Goal: Task Accomplishment & Management: Use online tool/utility

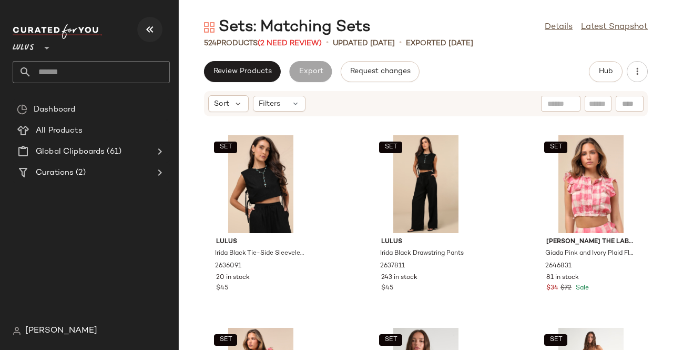
click at [139, 26] on button "button" at bounding box center [149, 29] width 25 height 25
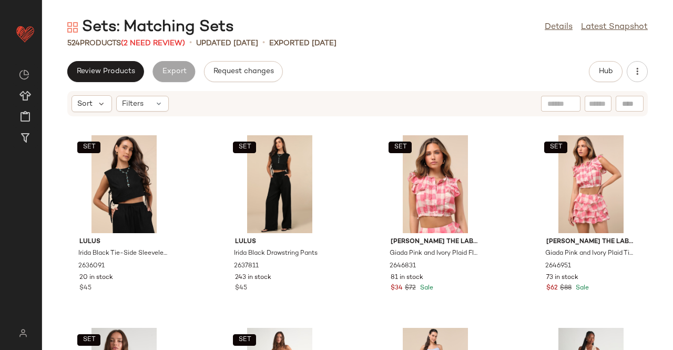
click at [167, 38] on div "524 Products (2 Need Review)" at bounding box center [126, 43] width 118 height 11
click at [167, 40] on span "(2 Need Review)" at bounding box center [153, 43] width 64 height 8
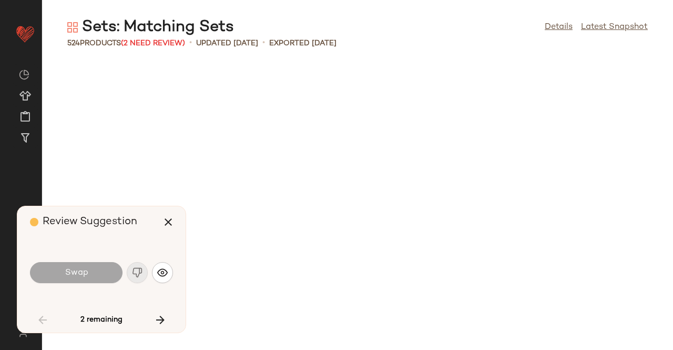
scroll to position [2309, 0]
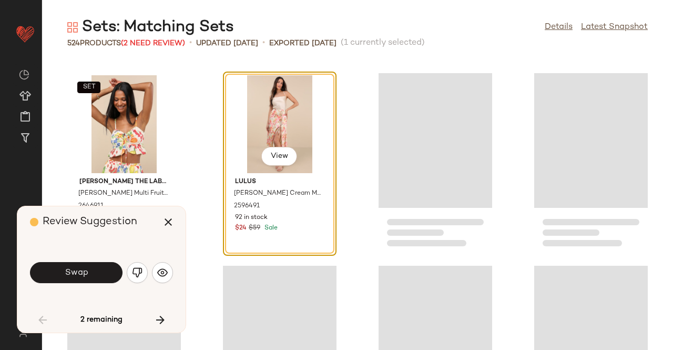
click at [137, 269] on img "button" at bounding box center [137, 272] width 11 height 11
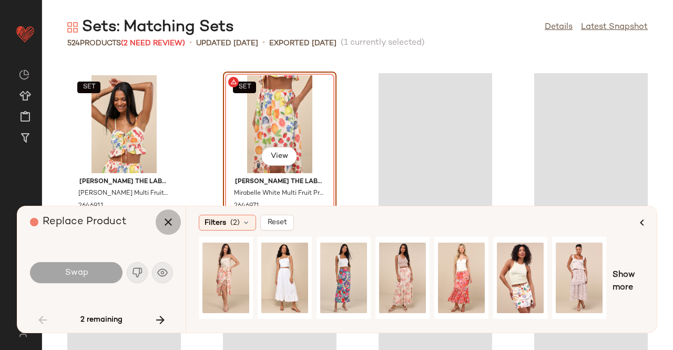
click at [171, 229] on button "button" at bounding box center [168, 221] width 25 height 25
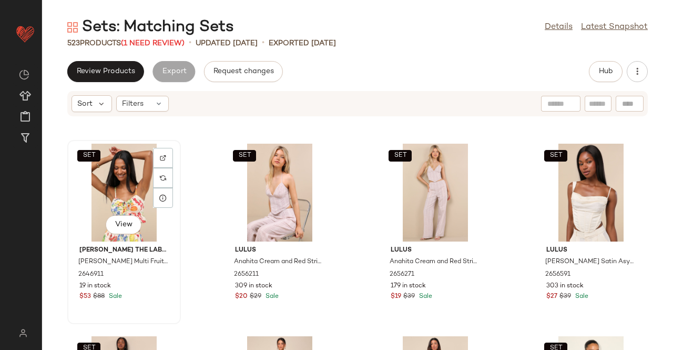
click at [116, 177] on div "SET View" at bounding box center [124, 193] width 106 height 98
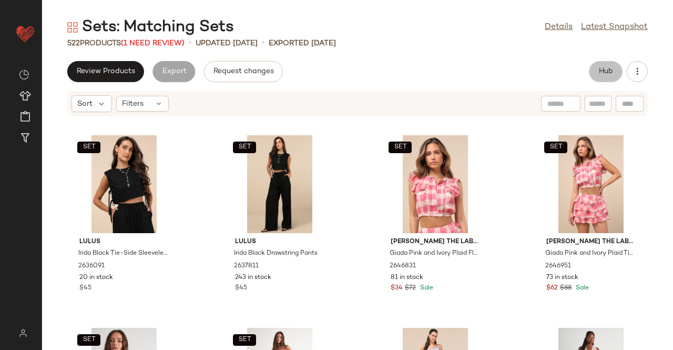
click at [602, 72] on span "Hub" at bounding box center [605, 71] width 15 height 8
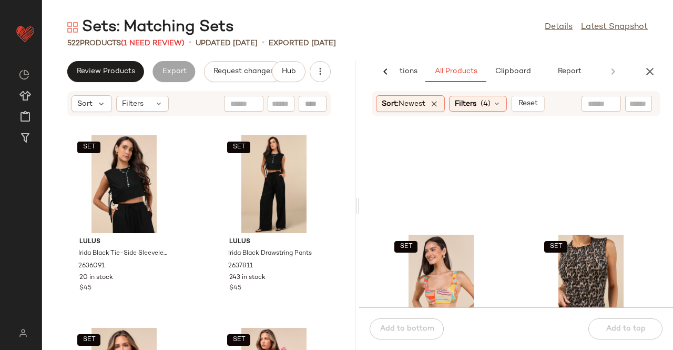
scroll to position [587, 0]
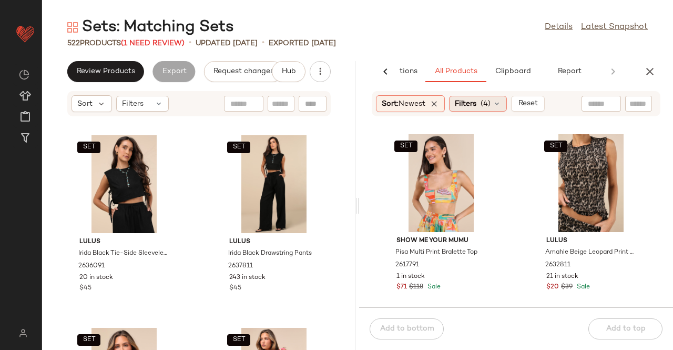
click at [476, 108] on span "Filters" at bounding box center [466, 103] width 22 height 11
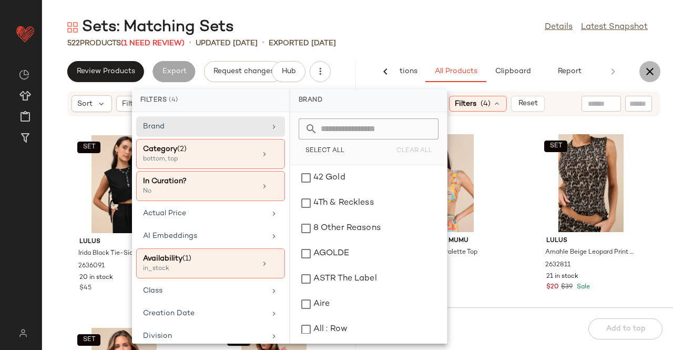
click at [640, 70] on button "button" at bounding box center [649, 71] width 21 height 21
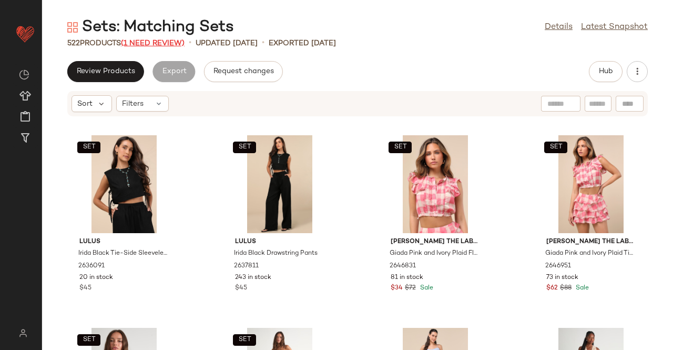
click at [174, 44] on span "(1 Need Review)" at bounding box center [153, 43] width 64 height 8
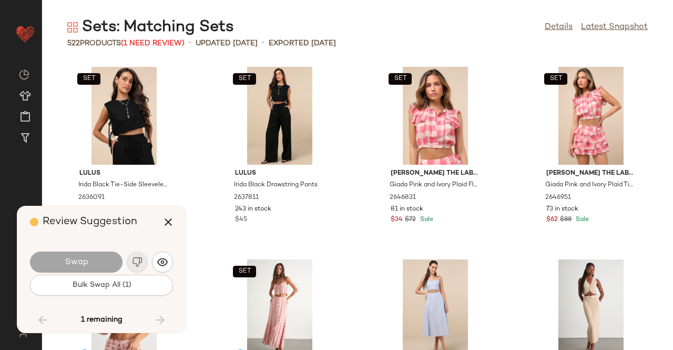
scroll to position [10970, 0]
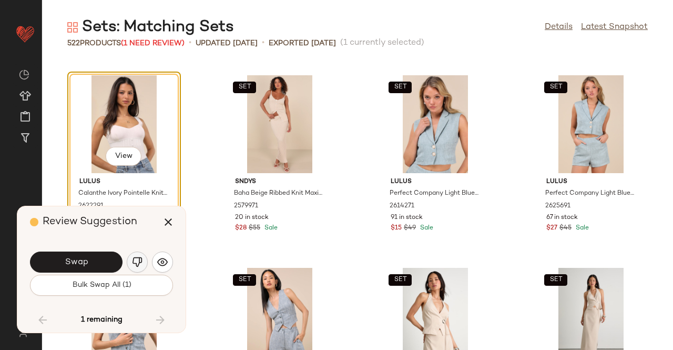
click at [135, 264] on img "button" at bounding box center [137, 262] width 11 height 11
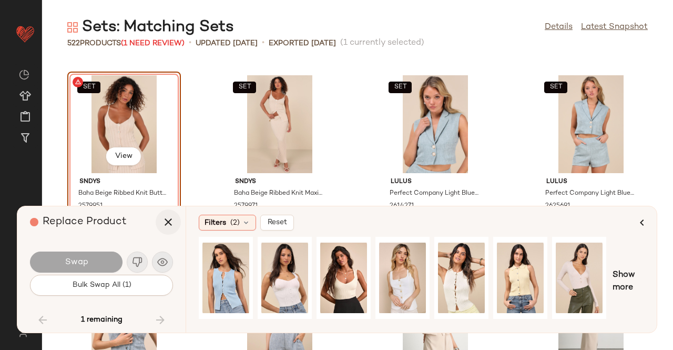
click at [171, 227] on icon "button" at bounding box center [168, 222] width 13 height 13
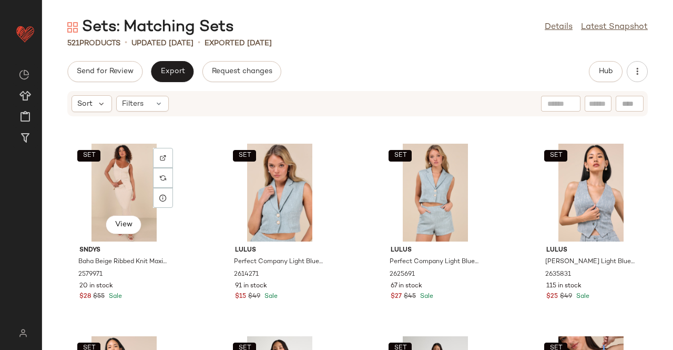
click at [122, 177] on div "SET View" at bounding box center [124, 193] width 106 height 98
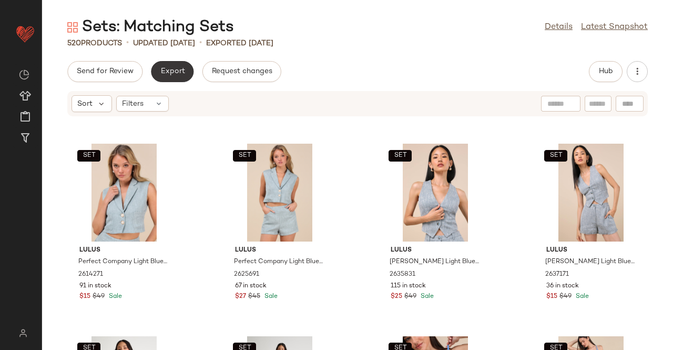
click at [170, 67] on span "Export" at bounding box center [172, 71] width 25 height 8
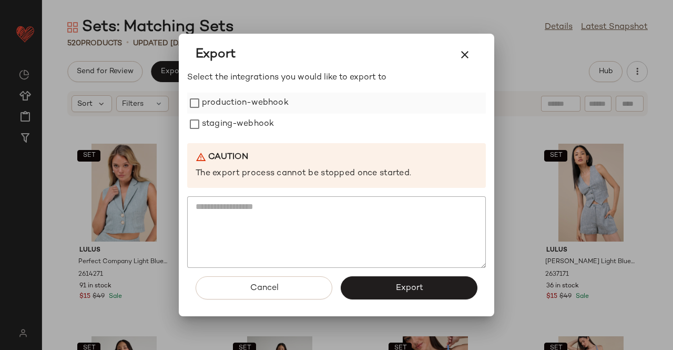
click at [221, 101] on label "production-webhook" at bounding box center [245, 103] width 87 height 21
click at [211, 122] on label "staging-webhook" at bounding box center [238, 124] width 72 height 21
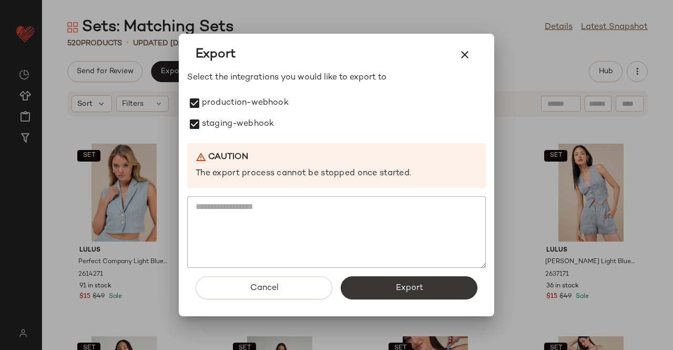
drag, startPoint x: 402, startPoint y: 272, endPoint x: 406, endPoint y: 278, distance: 7.2
click at [402, 274] on div "Cancel Export" at bounding box center [336, 292] width 299 height 48
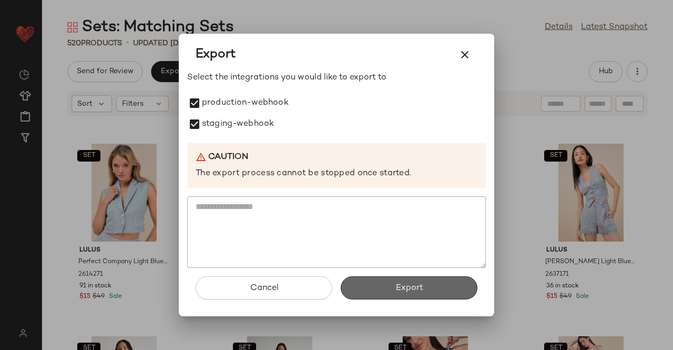
click at [406, 280] on button "Export" at bounding box center [409, 287] width 137 height 23
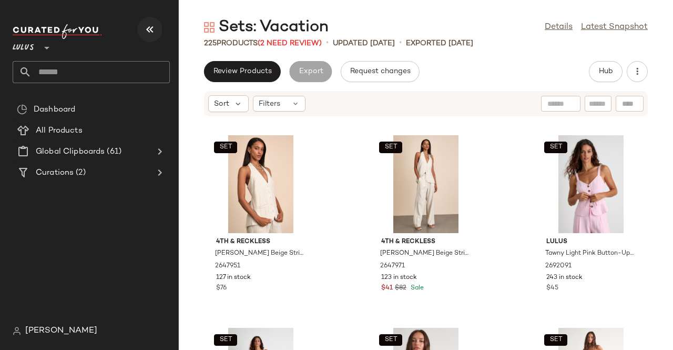
click at [144, 29] on icon "button" at bounding box center [150, 29] width 13 height 13
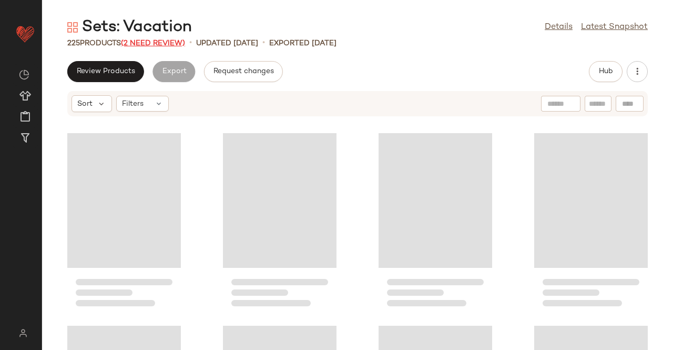
click at [135, 44] on span "(2 Need Review)" at bounding box center [153, 43] width 64 height 8
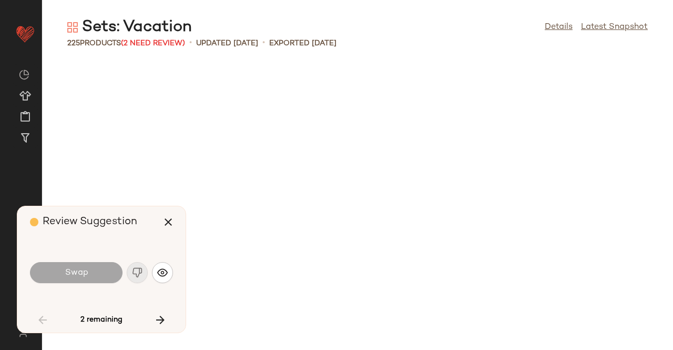
scroll to position [2117, 0]
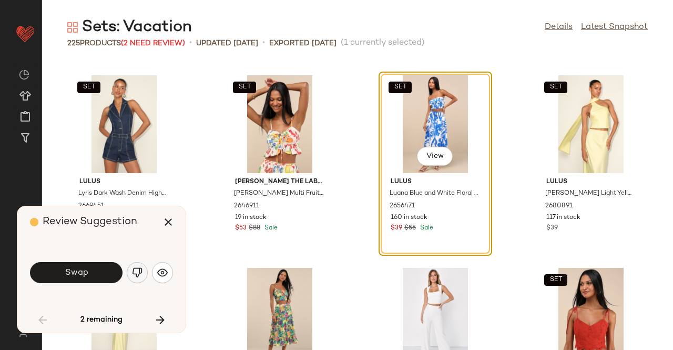
click at [134, 274] on img "button" at bounding box center [137, 272] width 11 height 11
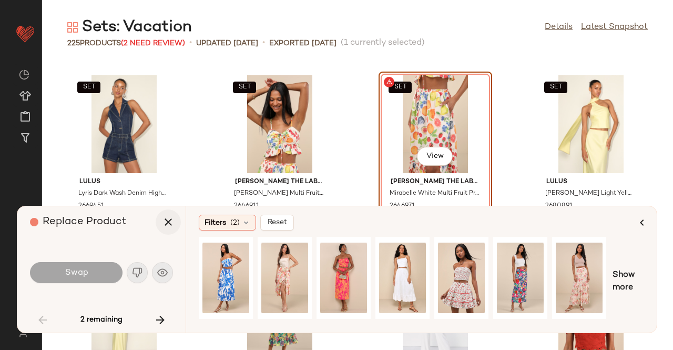
click at [172, 231] on button "button" at bounding box center [168, 221] width 25 height 25
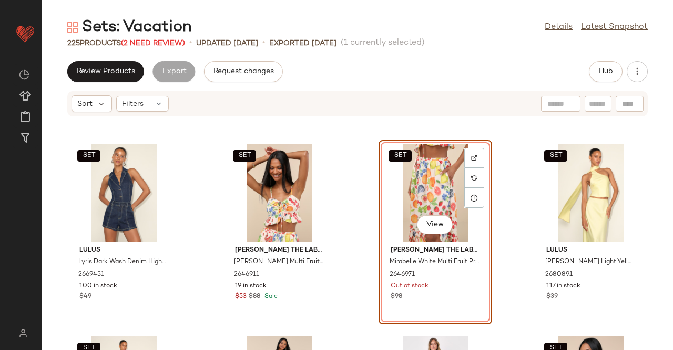
click at [158, 43] on span "(2 Need Review)" at bounding box center [153, 43] width 64 height 8
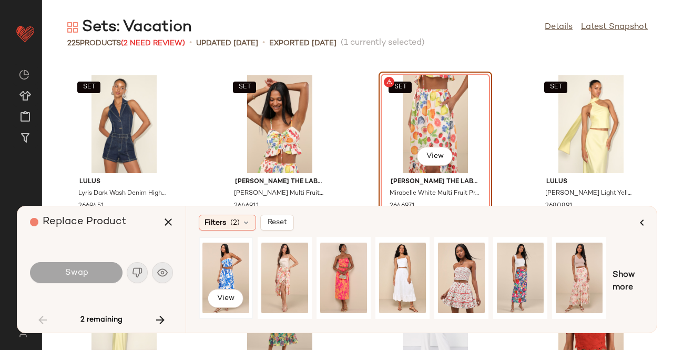
click at [230, 250] on div "View" at bounding box center [225, 277] width 47 height 75
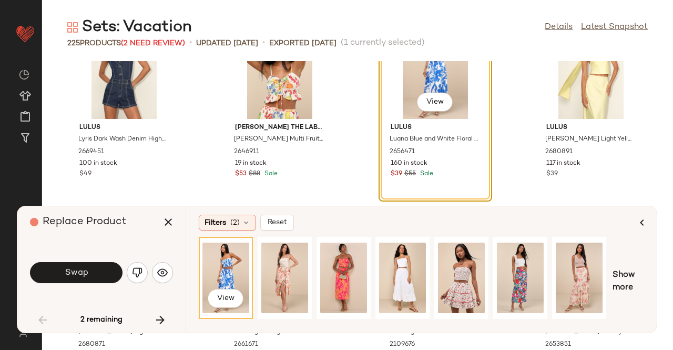
scroll to position [2222, 0]
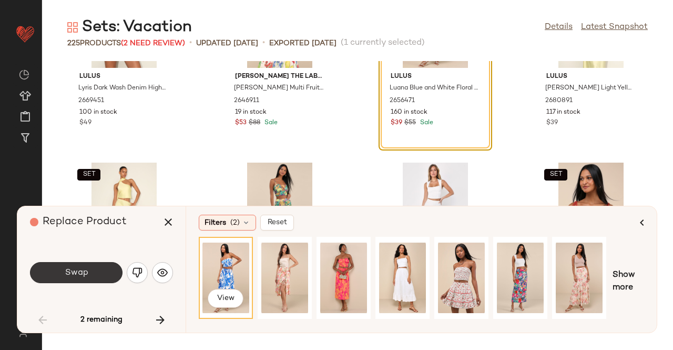
click at [87, 274] on button "Swap" at bounding box center [76, 272] width 93 height 21
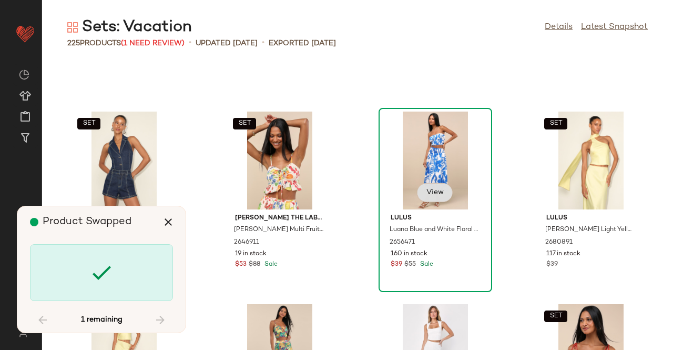
scroll to position [2064, 0]
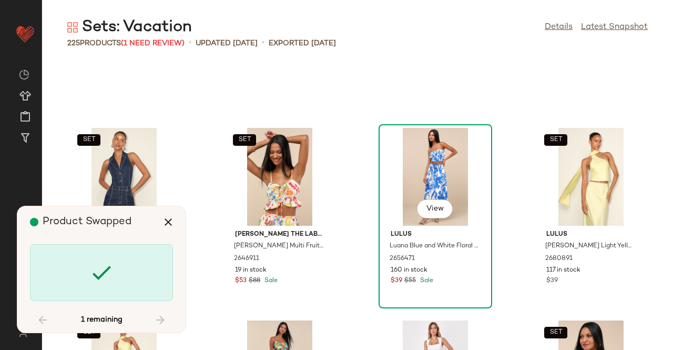
click at [422, 199] on div "View" at bounding box center [435, 177] width 106 height 98
click at [425, 214] on button "View" at bounding box center [435, 208] width 36 height 19
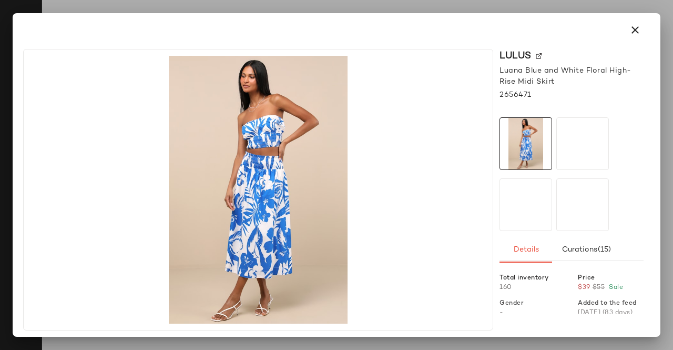
scroll to position [6159, 0]
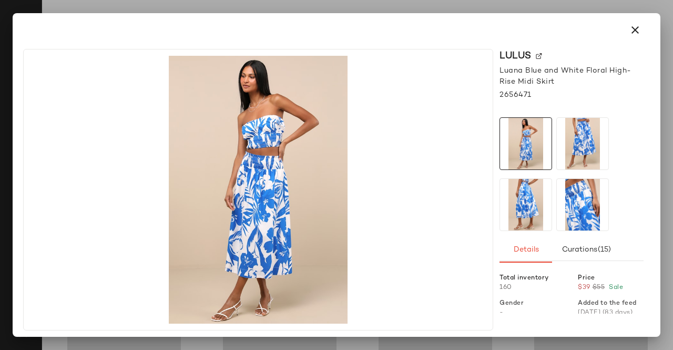
click at [537, 54] on img at bounding box center [539, 56] width 6 height 6
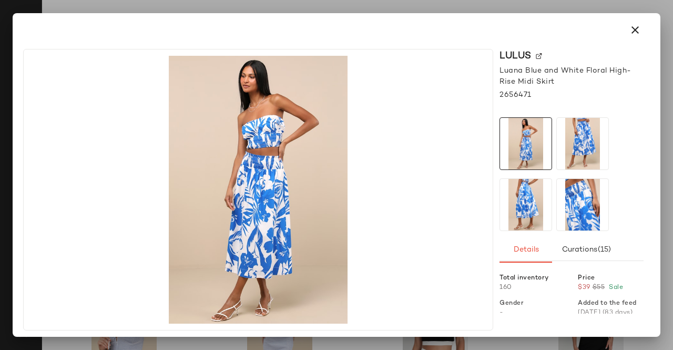
drag, startPoint x: 634, startPoint y: 29, endPoint x: 570, endPoint y: 69, distance: 74.9
click at [634, 29] on icon "button" at bounding box center [635, 30] width 13 height 13
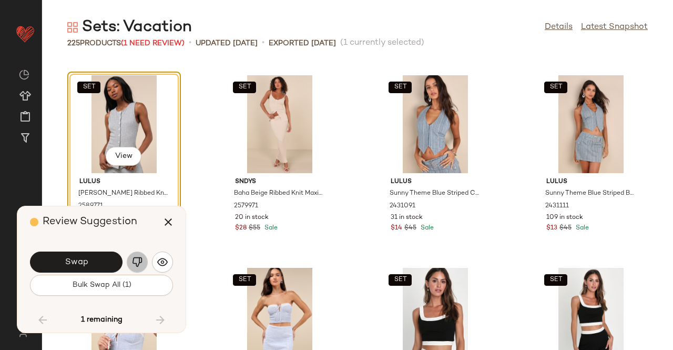
click at [135, 258] on img "button" at bounding box center [137, 262] width 11 height 11
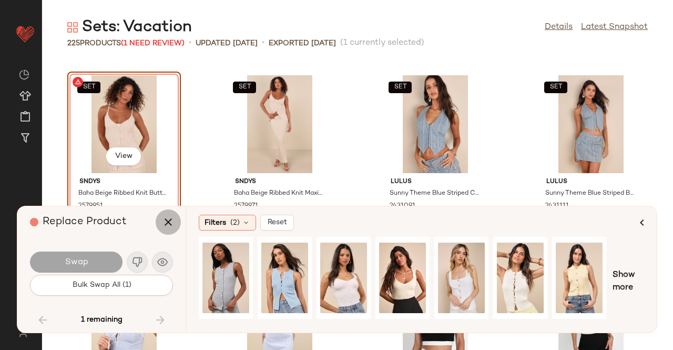
click at [170, 225] on icon "button" at bounding box center [168, 222] width 13 height 13
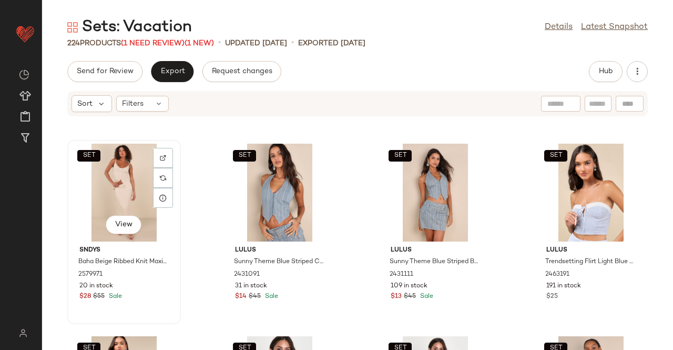
click at [117, 177] on div "SET View" at bounding box center [124, 193] width 106 height 98
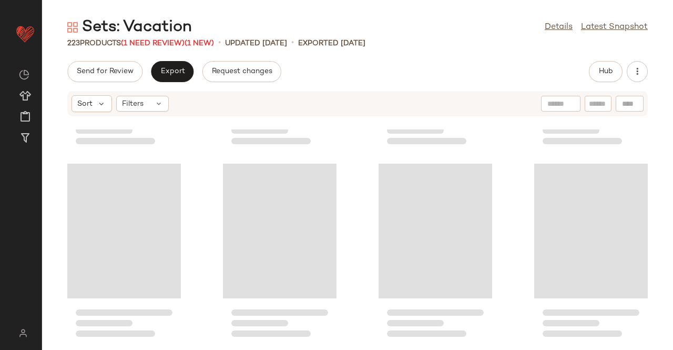
scroll to position [5843, 0]
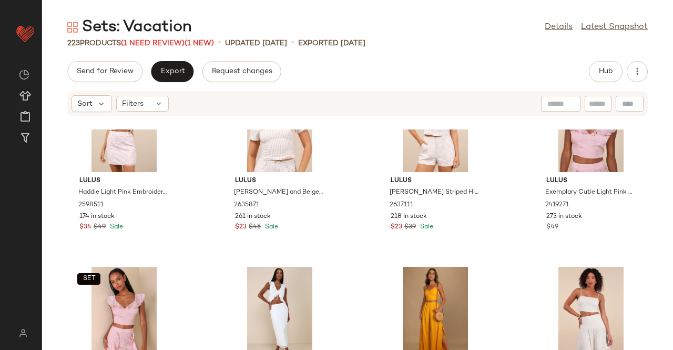
click at [209, 46] on span "(1 New)" at bounding box center [199, 43] width 29 height 8
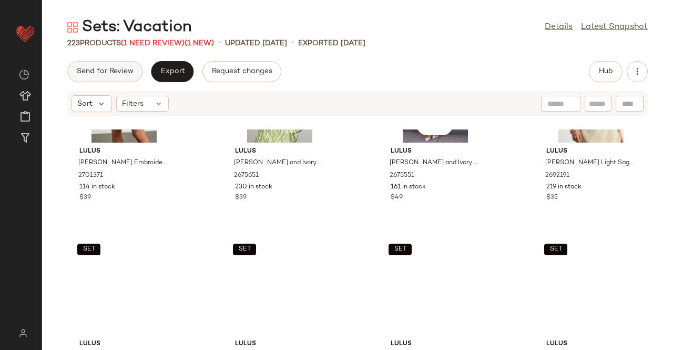
scroll to position [1376, 0]
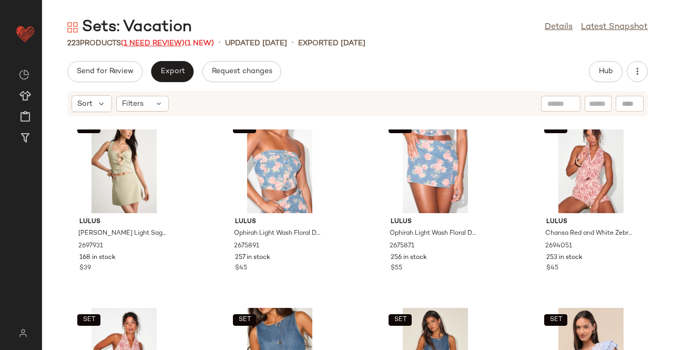
click at [149, 40] on span "(1 Need Review)" at bounding box center [153, 43] width 64 height 8
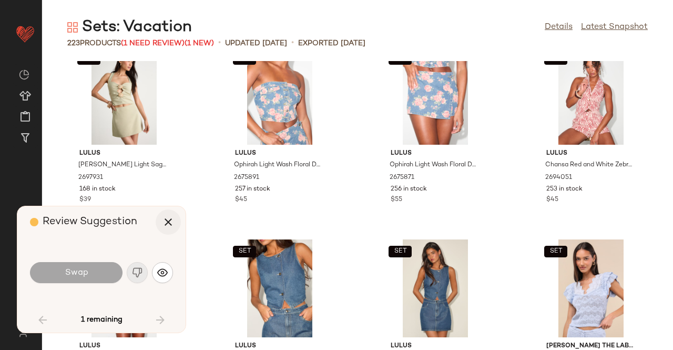
click at [164, 217] on icon "button" at bounding box center [168, 222] width 13 height 13
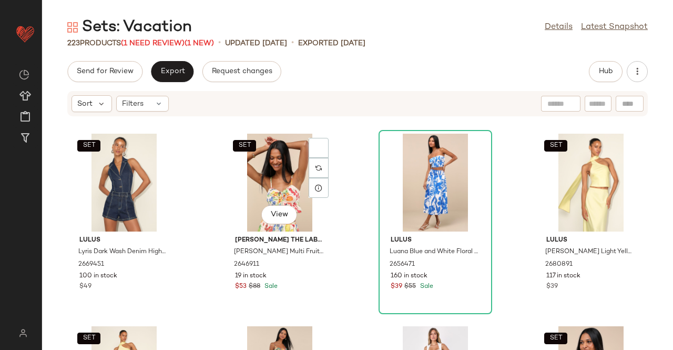
scroll to position [2112, 0]
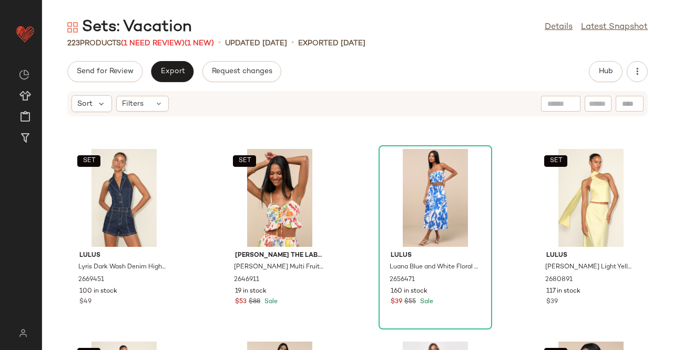
click at [620, 61] on div "Hub" at bounding box center [606, 71] width 34 height 21
click at [608, 64] on button "Hub" at bounding box center [606, 71] width 34 height 21
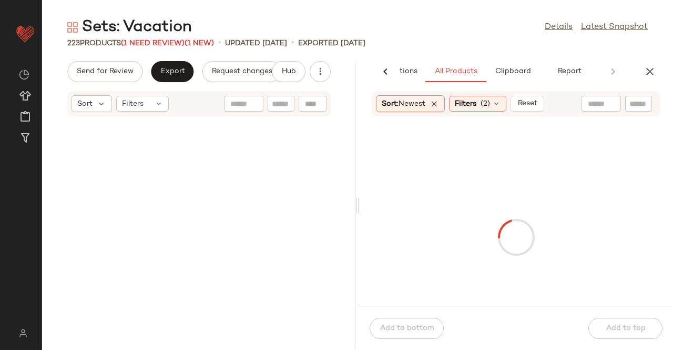
scroll to position [4234, 0]
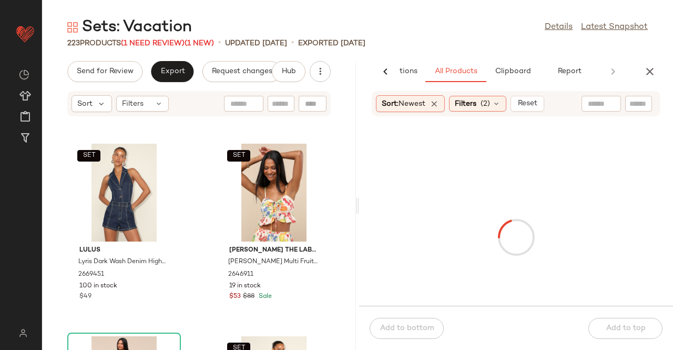
click at [639, 110] on div at bounding box center [638, 104] width 27 height 16
paste input "*******"
type input "*******"
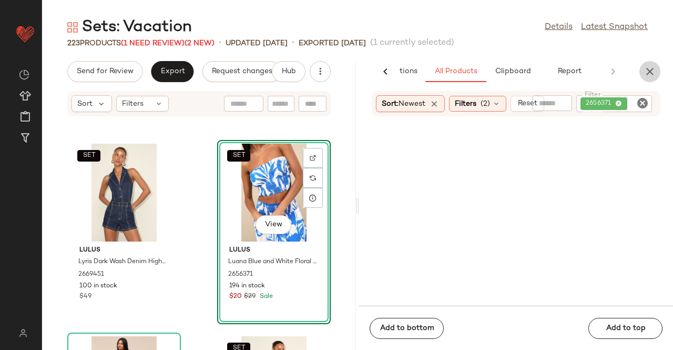
drag, startPoint x: 640, startPoint y: 70, endPoint x: 405, endPoint y: 86, distance: 236.1
click at [643, 70] on button "button" at bounding box center [649, 71] width 21 height 21
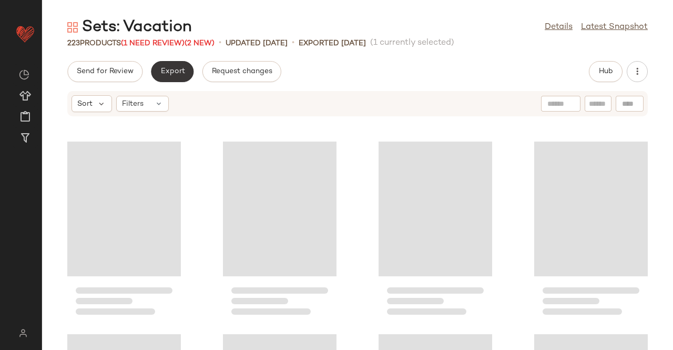
click at [154, 64] on button "Export" at bounding box center [172, 71] width 43 height 21
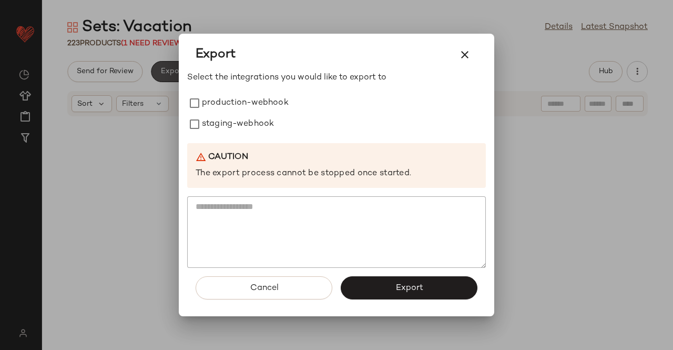
scroll to position [2117, 0]
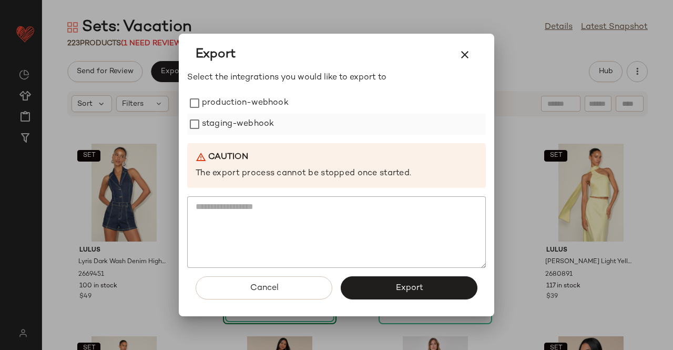
drag, startPoint x: 235, startPoint y: 112, endPoint x: 233, endPoint y: 121, distance: 9.0
click at [235, 112] on label "production-webhook" at bounding box center [245, 103] width 87 height 21
click at [228, 129] on label "staging-webhook" at bounding box center [238, 124] width 72 height 21
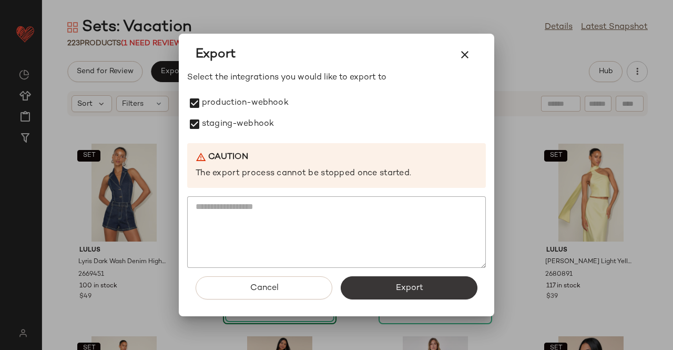
click at [416, 295] on button "Export" at bounding box center [409, 287] width 137 height 23
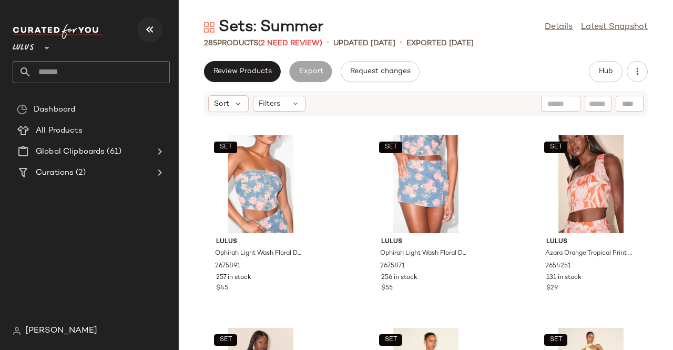
click at [146, 35] on icon "button" at bounding box center [150, 29] width 13 height 13
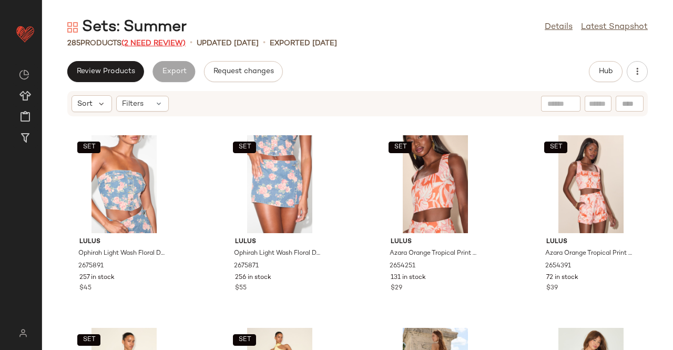
click at [156, 44] on span "(2 Need Review)" at bounding box center [153, 43] width 64 height 8
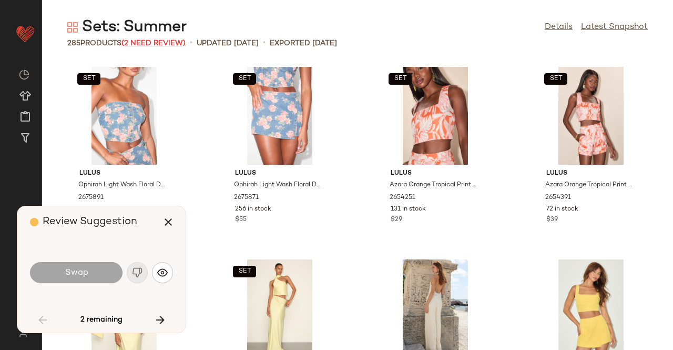
scroll to position [2309, 0]
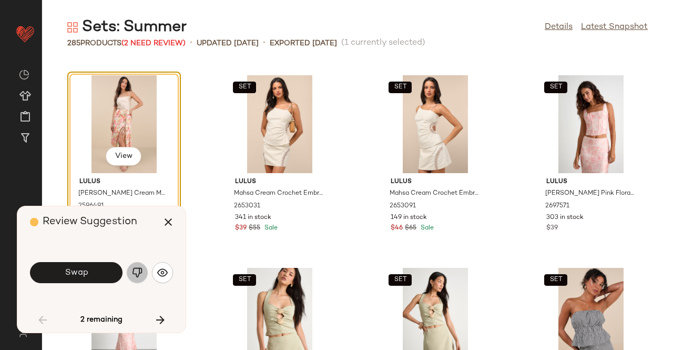
click at [133, 272] on img "button" at bounding box center [137, 272] width 11 height 11
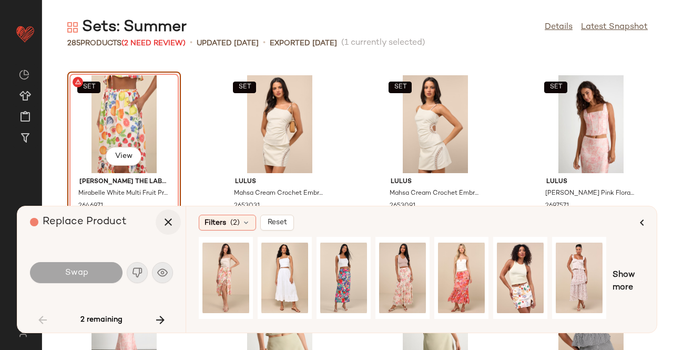
click at [166, 221] on icon "button" at bounding box center [168, 222] width 13 height 13
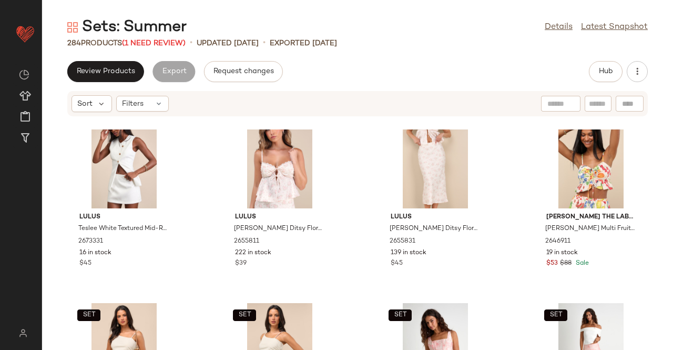
scroll to position [2047, 0]
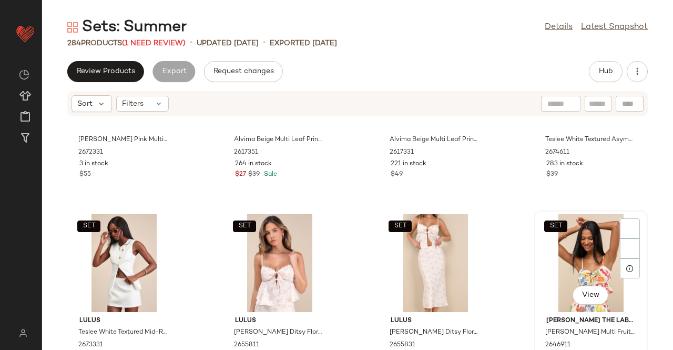
click at [589, 252] on div "SET View" at bounding box center [591, 263] width 106 height 98
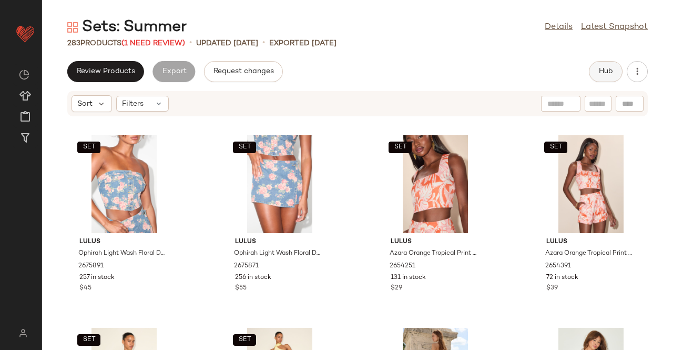
click at [586, 75] on div "Review Products Export Request changes Hub" at bounding box center [357, 71] width 631 height 21
click at [614, 71] on button "Hub" at bounding box center [606, 71] width 34 height 21
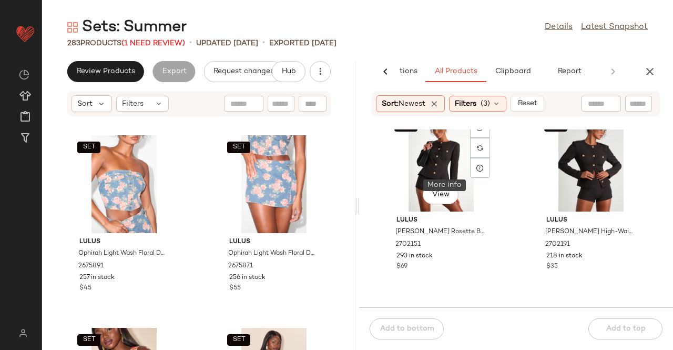
scroll to position [639, 0]
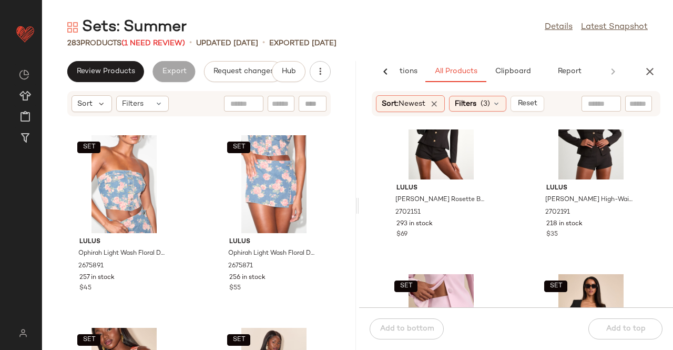
click at [651, 67] on icon "button" at bounding box center [650, 71] width 13 height 13
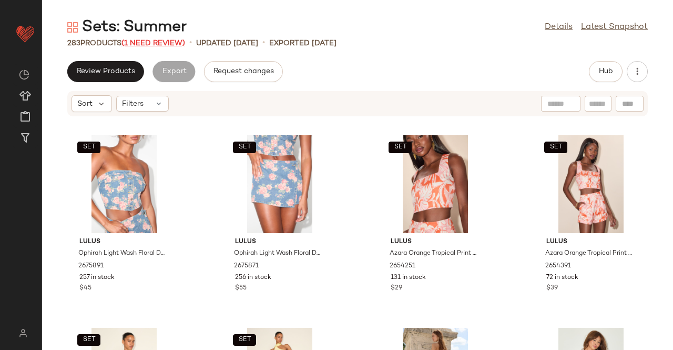
click at [168, 42] on span "(1 Need Review)" at bounding box center [153, 43] width 64 height 8
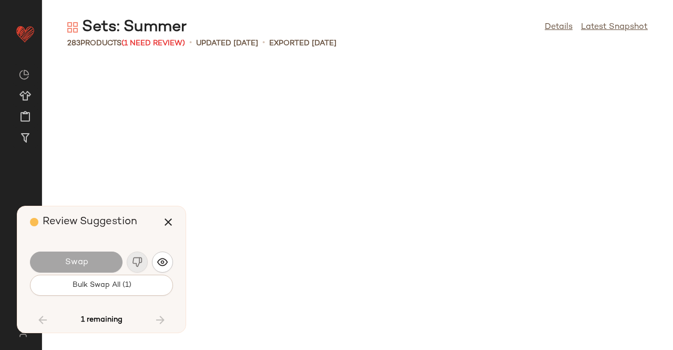
scroll to position [10970, 0]
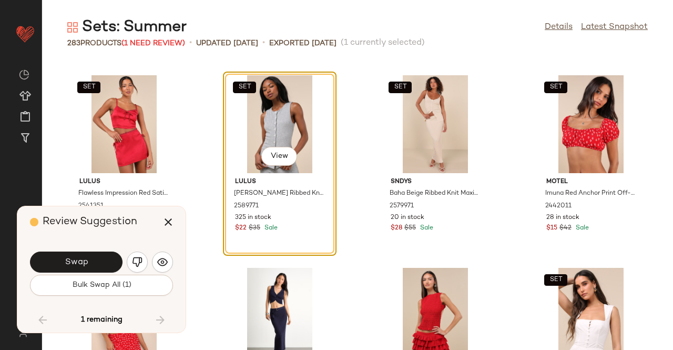
click at [133, 264] on img "button" at bounding box center [137, 262] width 11 height 11
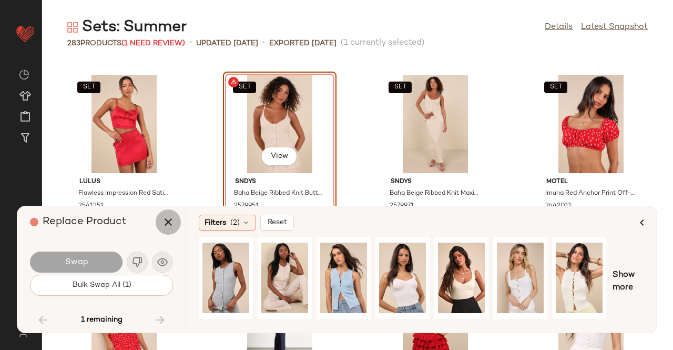
drag, startPoint x: 160, startPoint y: 222, endPoint x: 169, endPoint y: 222, distance: 8.4
click at [161, 222] on button "button" at bounding box center [168, 221] width 25 height 25
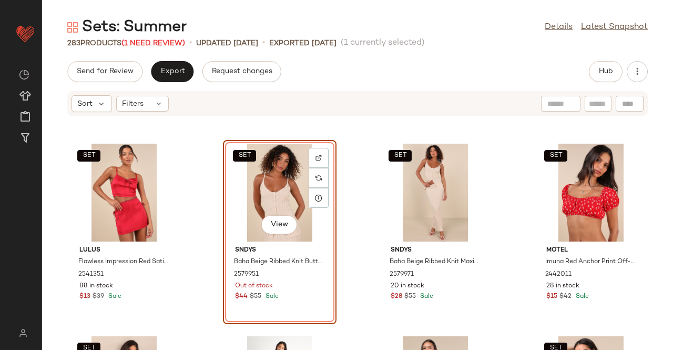
click at [279, 181] on div "SET View" at bounding box center [280, 193] width 106 height 98
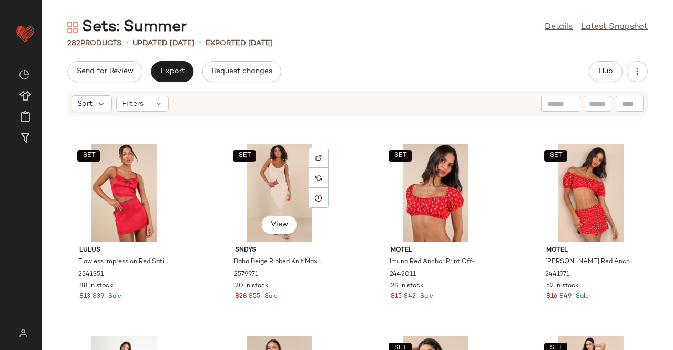
click at [279, 181] on div "SET View" at bounding box center [280, 193] width 106 height 98
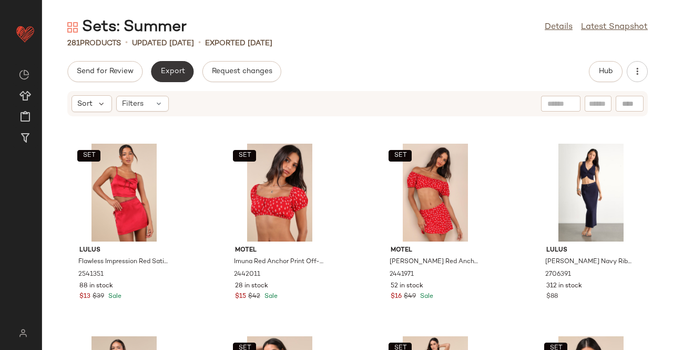
click at [160, 70] on span "Export" at bounding box center [172, 71] width 25 height 8
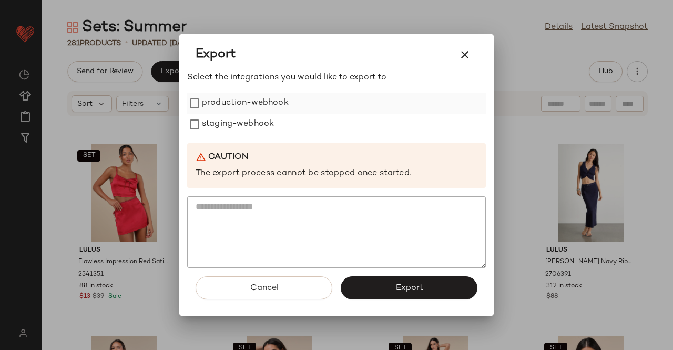
click at [221, 101] on label "production-webhook" at bounding box center [245, 103] width 87 height 21
drag, startPoint x: 221, startPoint y: 115, endPoint x: 236, endPoint y: 123, distance: 16.9
click at [221, 116] on label "staging-webhook" at bounding box center [238, 124] width 72 height 21
click at [428, 279] on button "Export" at bounding box center [409, 287] width 137 height 23
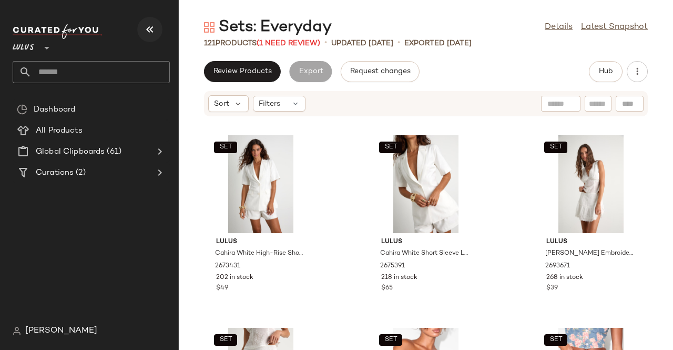
click at [143, 25] on button "button" at bounding box center [149, 29] width 25 height 25
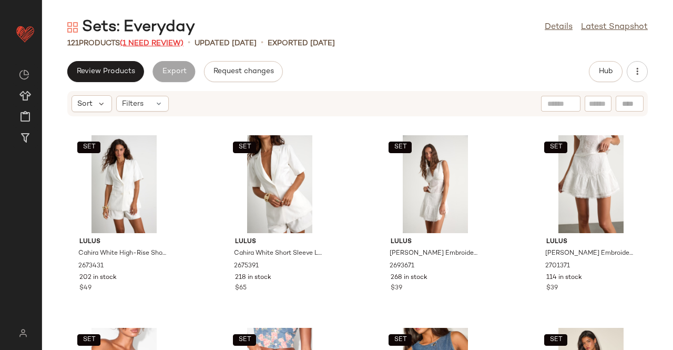
click at [133, 44] on span "(1 Need Review)" at bounding box center [152, 43] width 64 height 8
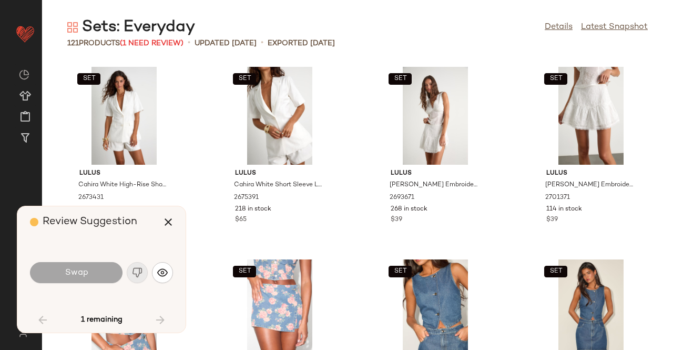
scroll to position [3272, 0]
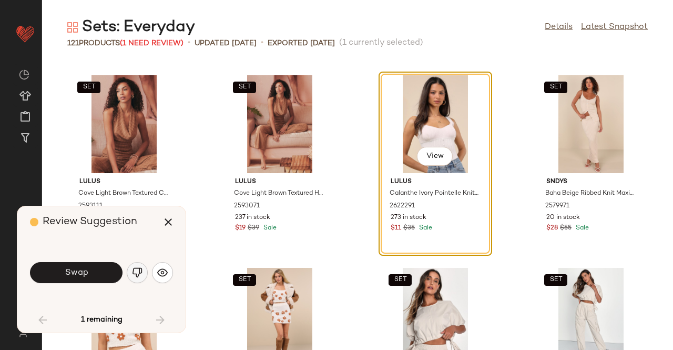
click at [143, 273] on button "button" at bounding box center [137, 272] width 21 height 21
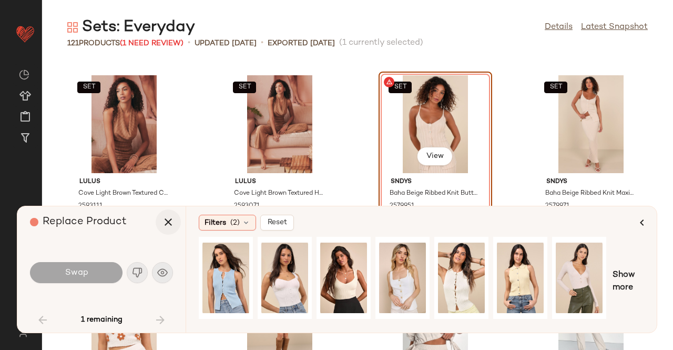
click at [165, 218] on icon "button" at bounding box center [168, 222] width 13 height 13
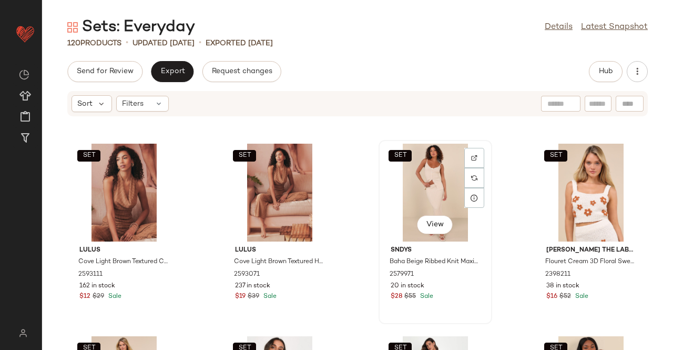
click at [418, 187] on div "SET View" at bounding box center [435, 193] width 106 height 98
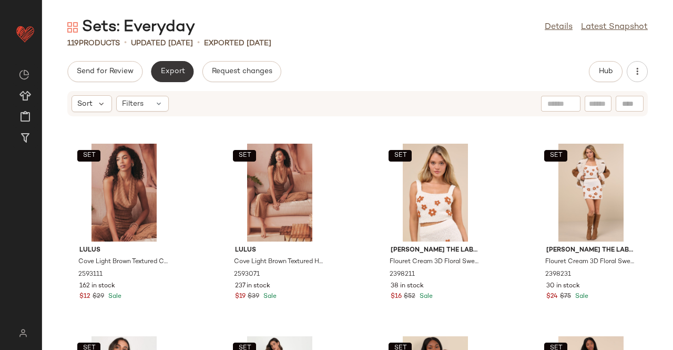
click at [172, 67] on span "Export" at bounding box center [172, 71] width 25 height 8
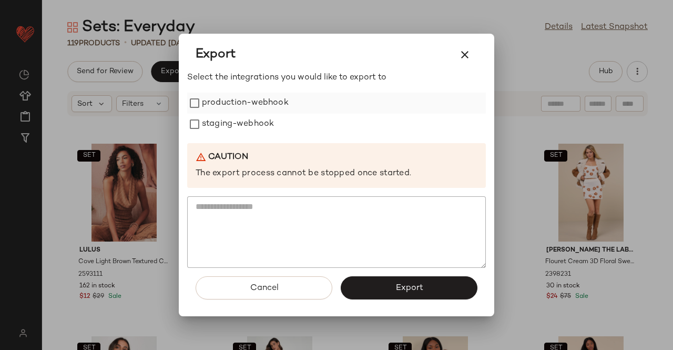
click at [233, 97] on label "production-webhook" at bounding box center [245, 103] width 87 height 21
click at [226, 117] on label "staging-webhook" at bounding box center [238, 124] width 72 height 21
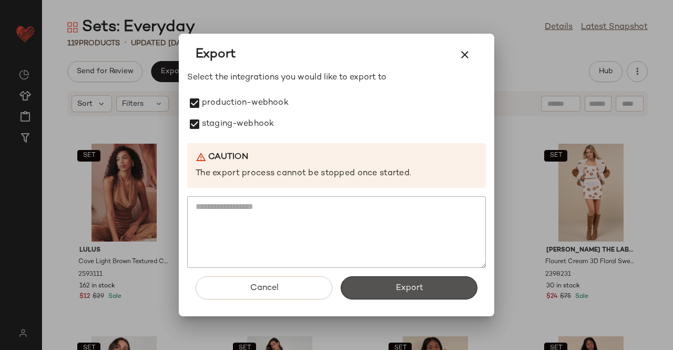
drag, startPoint x: 413, startPoint y: 289, endPoint x: 418, endPoint y: 257, distance: 32.4
click at [413, 289] on span "Export" at bounding box center [409, 288] width 28 height 10
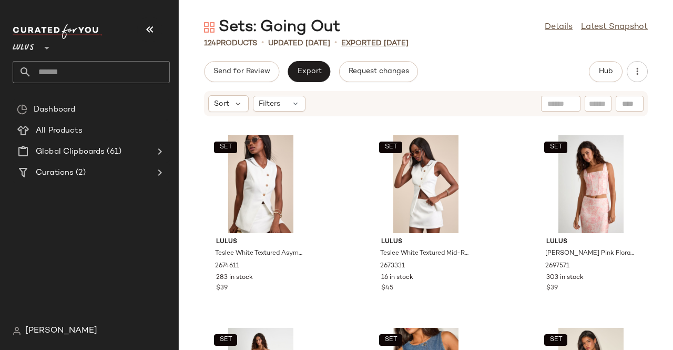
click at [152, 25] on icon "button" at bounding box center [150, 29] width 13 height 13
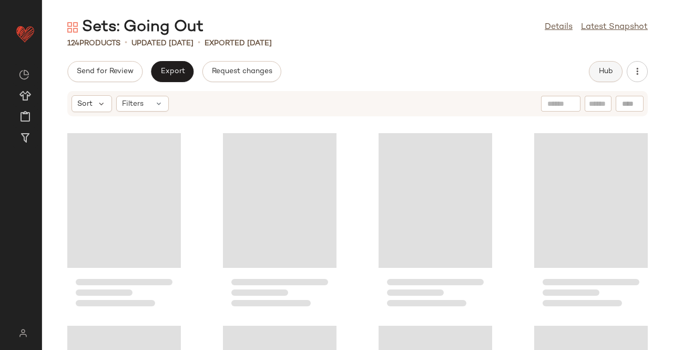
click at [607, 68] on span "Hub" at bounding box center [605, 71] width 15 height 8
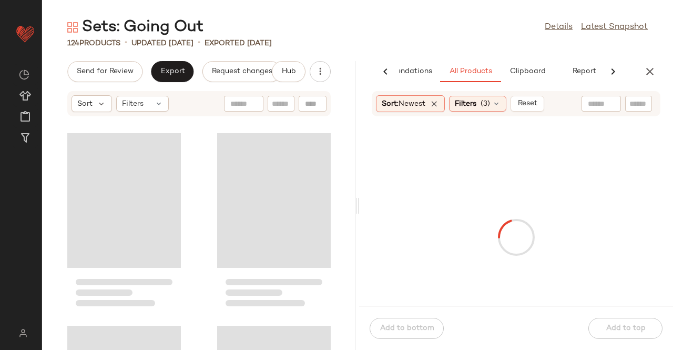
scroll to position [0, 66]
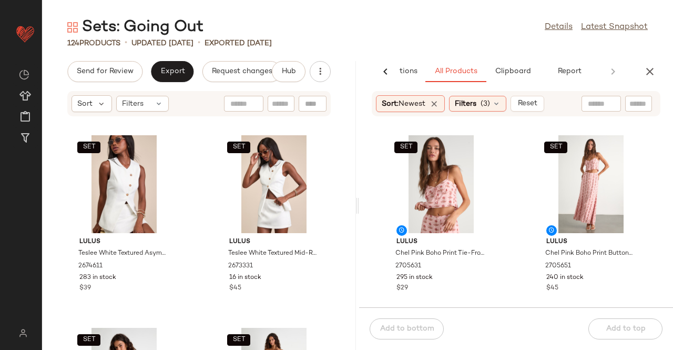
click at [646, 66] on icon "button" at bounding box center [650, 71] width 13 height 13
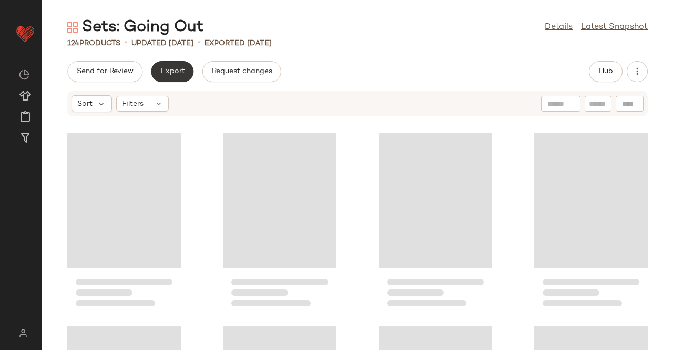
click at [160, 72] on span "Export" at bounding box center [172, 71] width 25 height 8
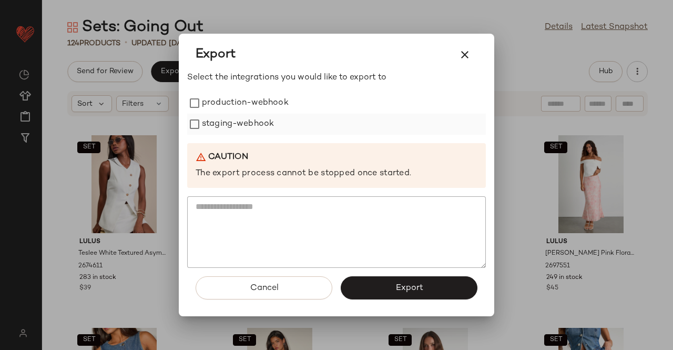
drag, startPoint x: 243, startPoint y: 99, endPoint x: 240, endPoint y: 125, distance: 26.0
click at [243, 100] on label "production-webhook" at bounding box center [245, 103] width 87 height 21
click at [240, 125] on label "staging-webhook" at bounding box center [238, 124] width 72 height 21
click at [418, 287] on span "Export" at bounding box center [409, 288] width 28 height 10
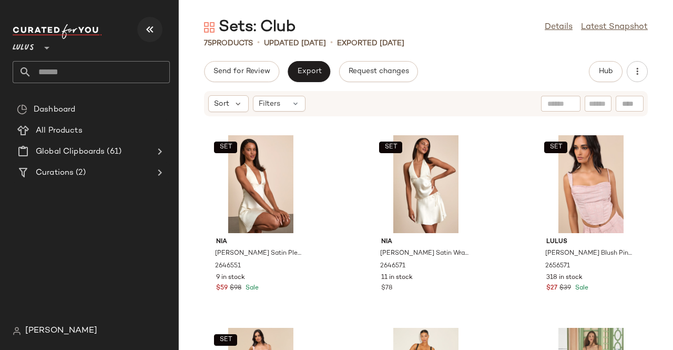
click at [140, 24] on button "button" at bounding box center [149, 29] width 25 height 25
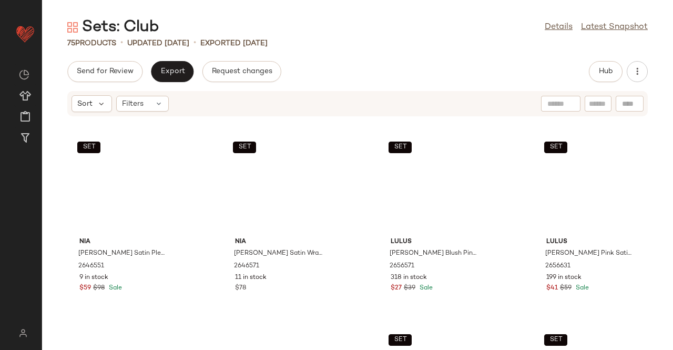
click at [567, 79] on div "Send for Review Export Request changes Hub" at bounding box center [357, 71] width 631 height 21
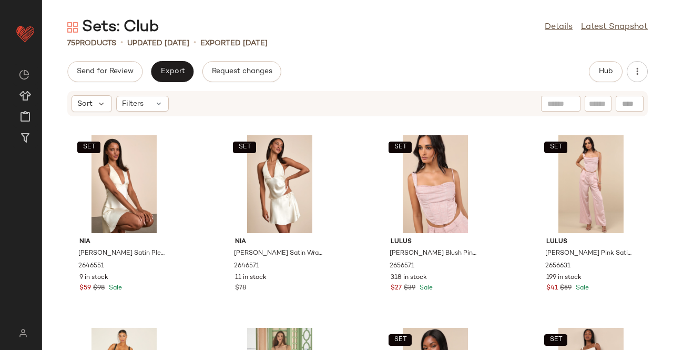
click at [586, 75] on div "Send for Review Export Request changes Hub" at bounding box center [357, 71] width 631 height 21
click at [609, 74] on span "Hub" at bounding box center [605, 71] width 15 height 8
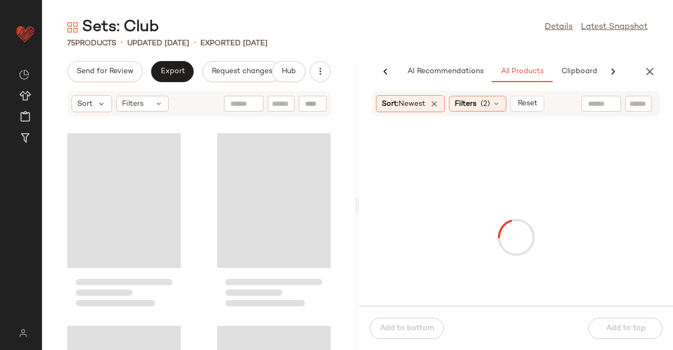
scroll to position [0, 66]
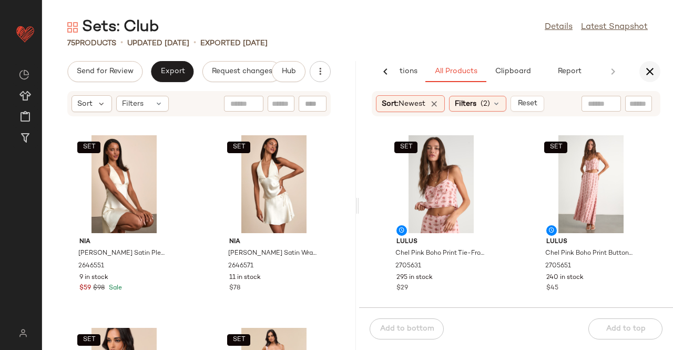
click at [654, 73] on icon "button" at bounding box center [650, 71] width 13 height 13
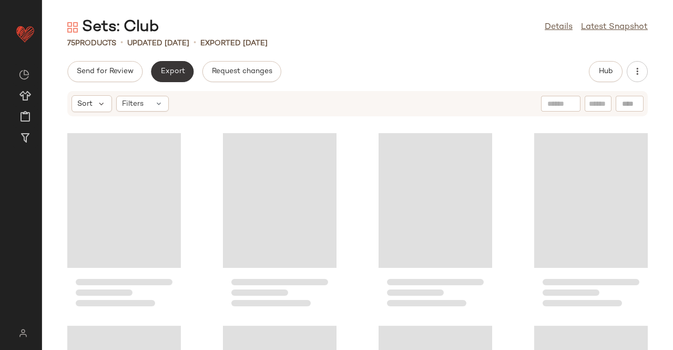
click at [168, 73] on span "Export" at bounding box center [172, 71] width 25 height 8
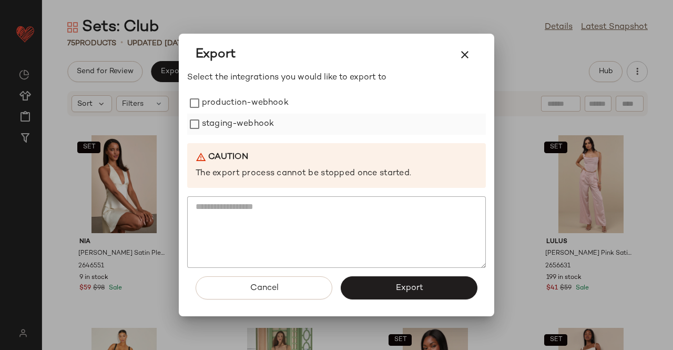
drag, startPoint x: 231, startPoint y: 103, endPoint x: 235, endPoint y: 124, distance: 21.9
click at [231, 104] on label "production-webhook" at bounding box center [245, 103] width 87 height 21
click at [235, 124] on label "staging-webhook" at bounding box center [238, 124] width 72 height 21
click at [421, 280] on button "Export" at bounding box center [409, 287] width 137 height 23
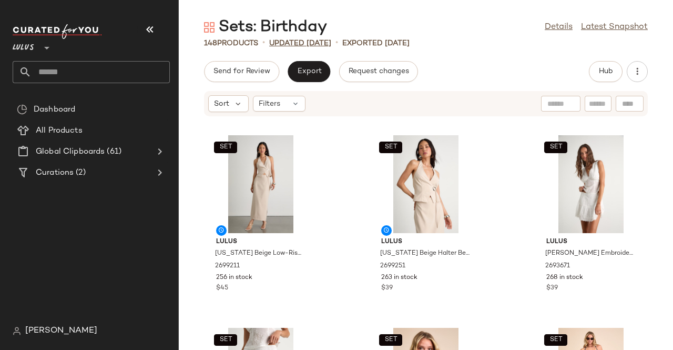
drag, startPoint x: 149, startPoint y: 33, endPoint x: 196, endPoint y: 40, distance: 47.3
click at [152, 33] on icon "button" at bounding box center [150, 29] width 13 height 13
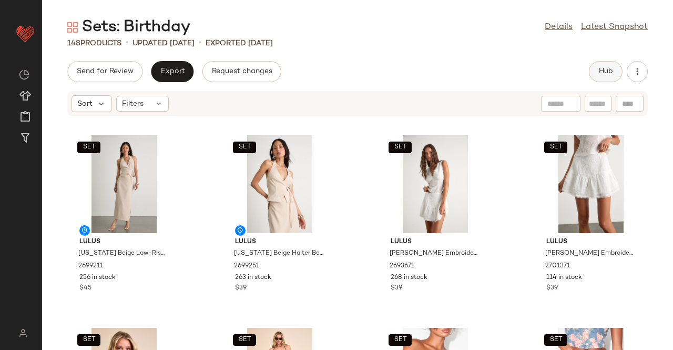
click at [605, 72] on span "Hub" at bounding box center [605, 71] width 15 height 8
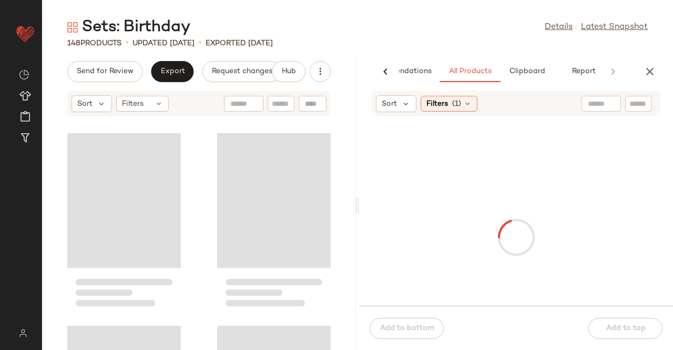
scroll to position [0, 66]
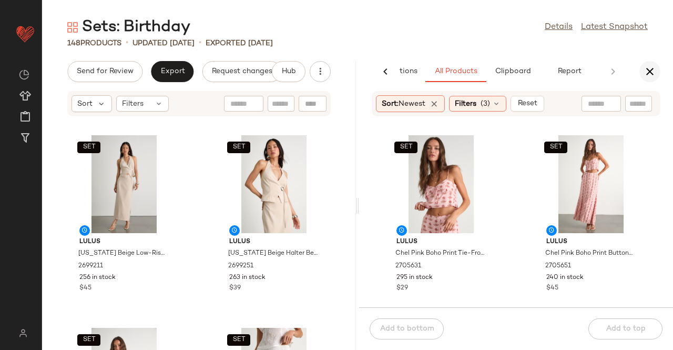
click at [654, 67] on icon "button" at bounding box center [650, 71] width 13 height 13
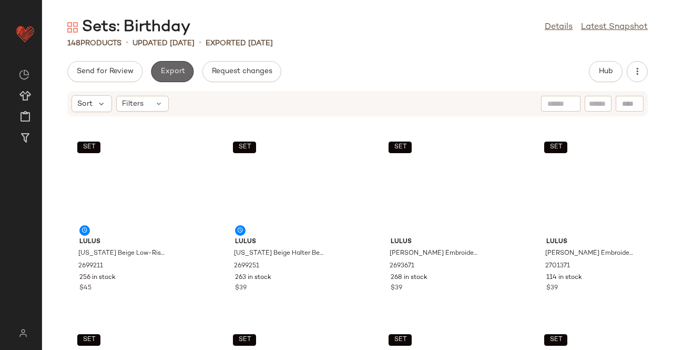
click at [166, 73] on span "Export" at bounding box center [172, 71] width 25 height 8
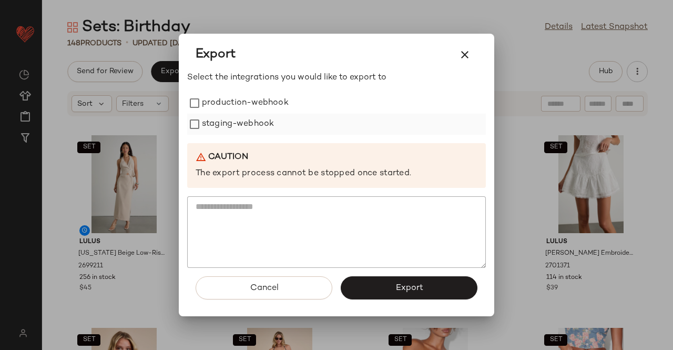
drag, startPoint x: 232, startPoint y: 105, endPoint x: 233, endPoint y: 123, distance: 17.4
click at [233, 112] on label "production-webhook" at bounding box center [245, 103] width 87 height 21
click at [235, 123] on label "staging-webhook" at bounding box center [238, 124] width 72 height 21
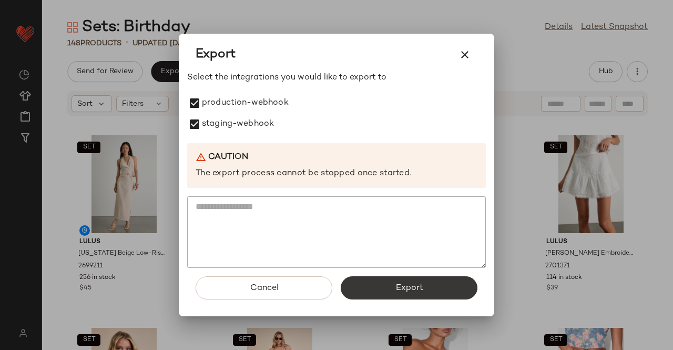
click at [437, 289] on button "Export" at bounding box center [409, 287] width 137 height 23
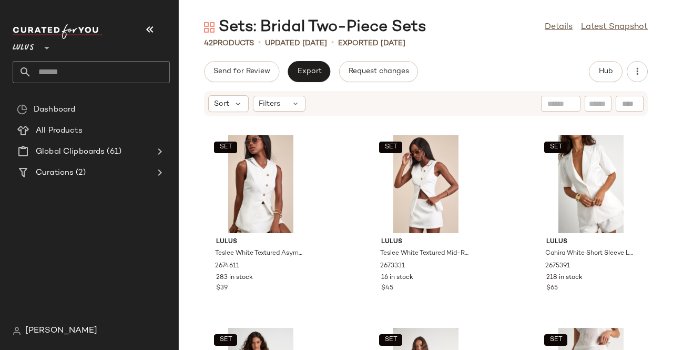
click at [145, 26] on icon "button" at bounding box center [150, 29] width 13 height 13
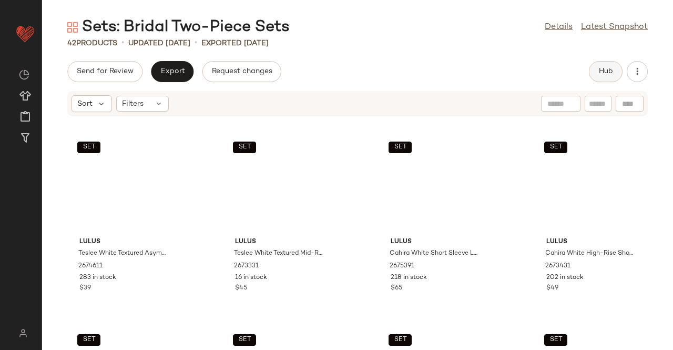
click at [612, 72] on span "Hub" at bounding box center [605, 71] width 15 height 8
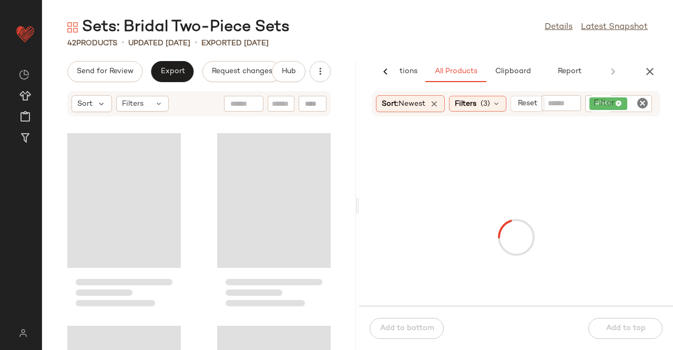
scroll to position [0, 66]
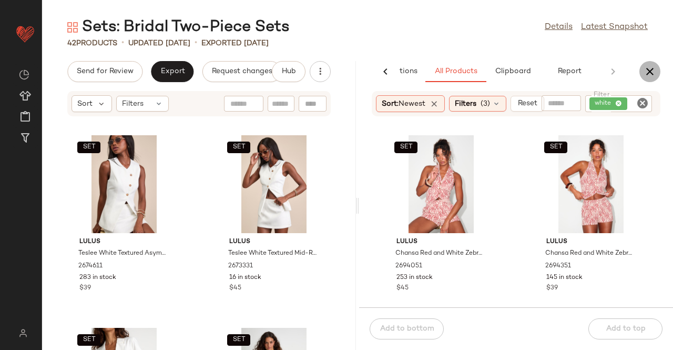
click at [645, 68] on icon "button" at bounding box center [650, 71] width 13 height 13
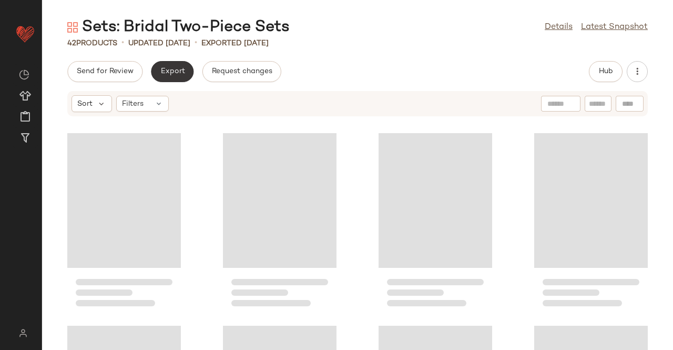
click at [185, 72] on button "Export" at bounding box center [172, 71] width 43 height 21
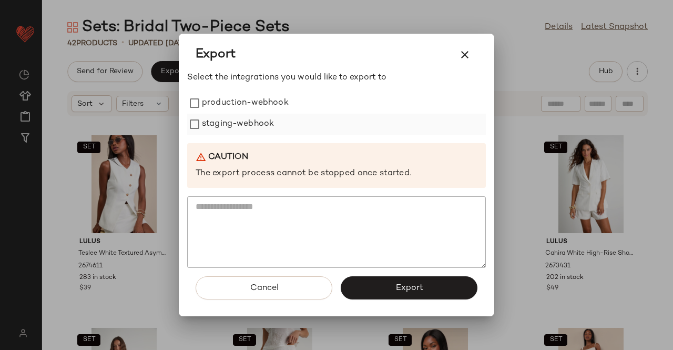
drag, startPoint x: 242, startPoint y: 105, endPoint x: 242, endPoint y: 131, distance: 26.3
click at [242, 106] on label "production-webhook" at bounding box center [245, 103] width 87 height 21
click at [242, 131] on label "staging-webhook" at bounding box center [238, 124] width 72 height 21
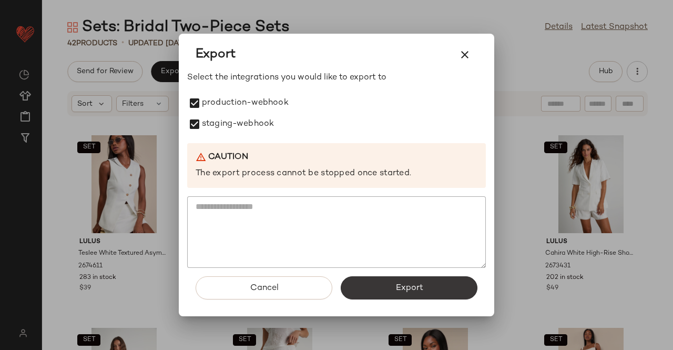
click at [439, 294] on button "Export" at bounding box center [409, 287] width 137 height 23
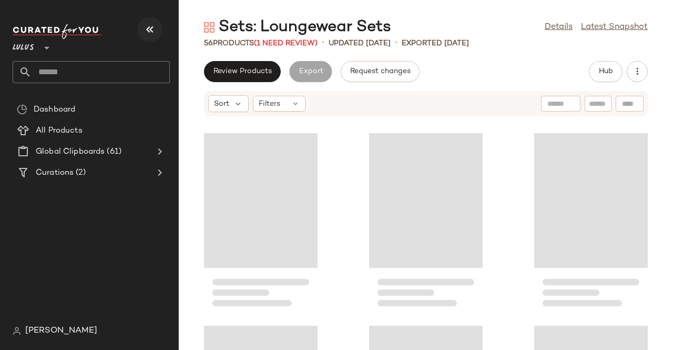
click at [157, 27] on button "button" at bounding box center [149, 29] width 25 height 25
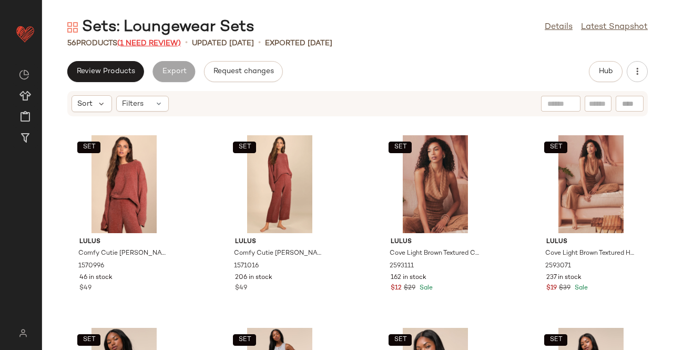
click at [171, 42] on span "(1 Need Review)" at bounding box center [149, 43] width 64 height 8
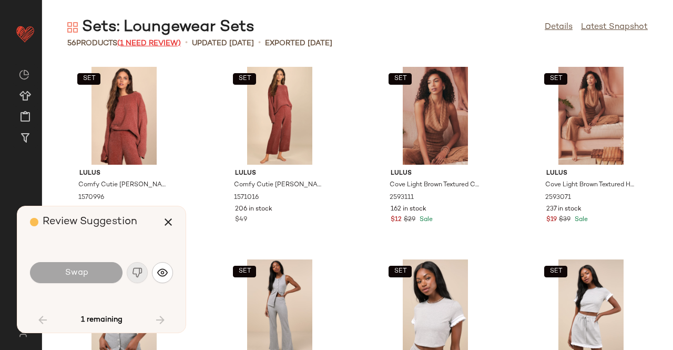
scroll to position [1347, 0]
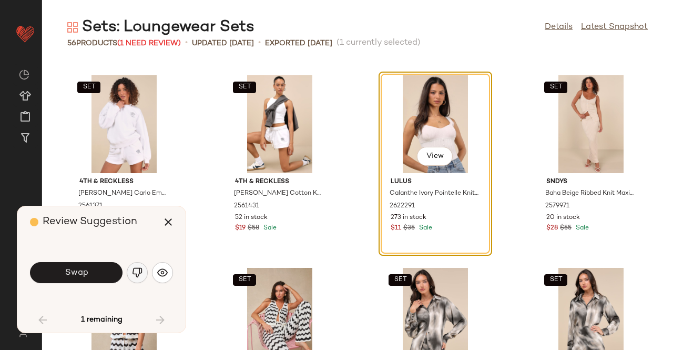
click at [136, 271] on img "button" at bounding box center [137, 272] width 11 height 11
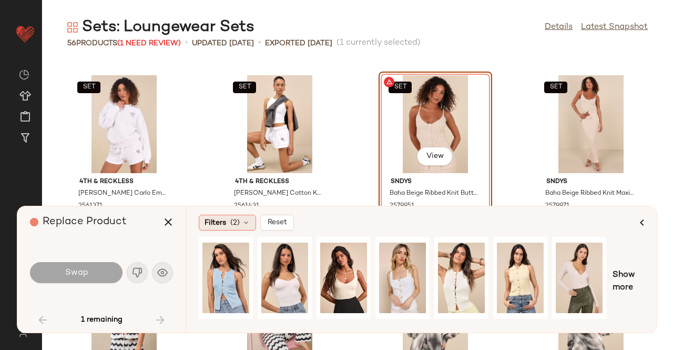
drag, startPoint x: 175, startPoint y: 223, endPoint x: 207, endPoint y: 216, distance: 32.4
click at [176, 222] on button "button" at bounding box center [168, 221] width 25 height 25
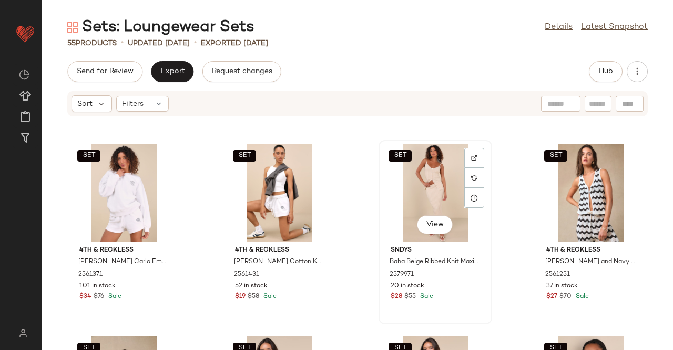
click at [430, 162] on div "SET View" at bounding box center [435, 193] width 106 height 98
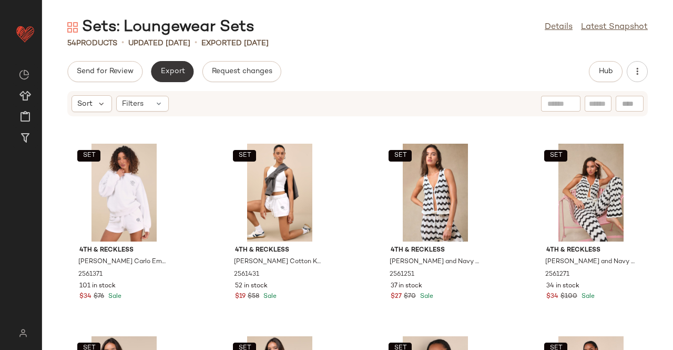
click at [171, 73] on span "Export" at bounding box center [172, 71] width 25 height 8
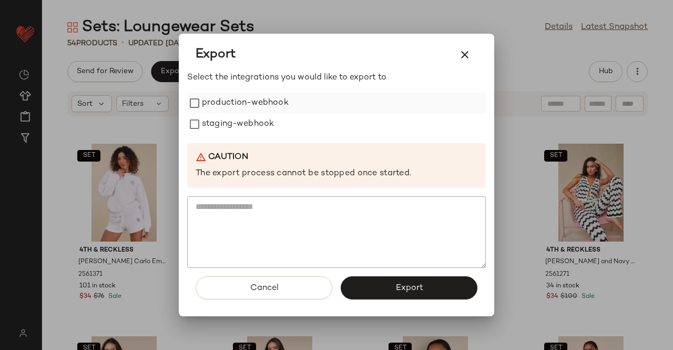
drag, startPoint x: 171, startPoint y: 73, endPoint x: 237, endPoint y: 111, distance: 75.7
click at [237, 111] on label "production-webhook" at bounding box center [245, 103] width 87 height 21
click at [239, 118] on label "staging-webhook" at bounding box center [238, 124] width 72 height 21
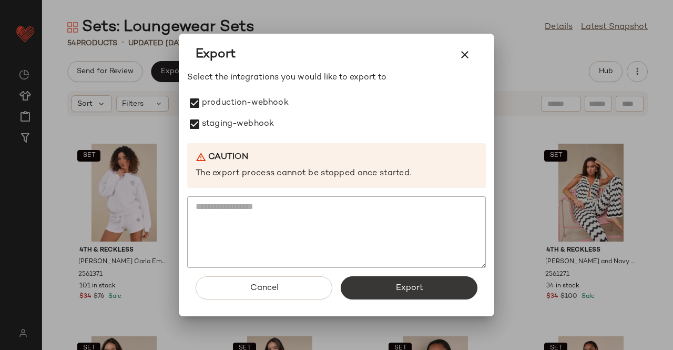
click at [413, 289] on span "Export" at bounding box center [409, 288] width 28 height 10
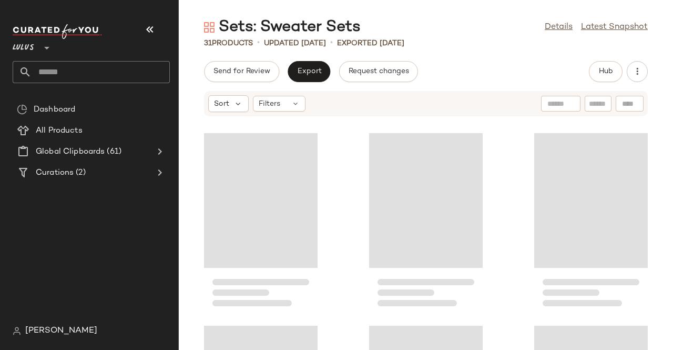
click at [143, 32] on button "button" at bounding box center [149, 29] width 25 height 25
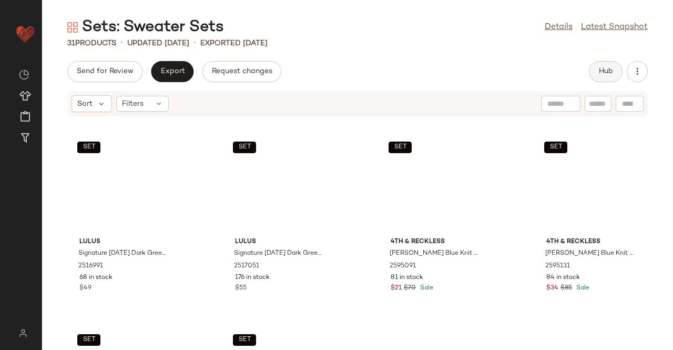
click at [596, 70] on button "Hub" at bounding box center [606, 71] width 34 height 21
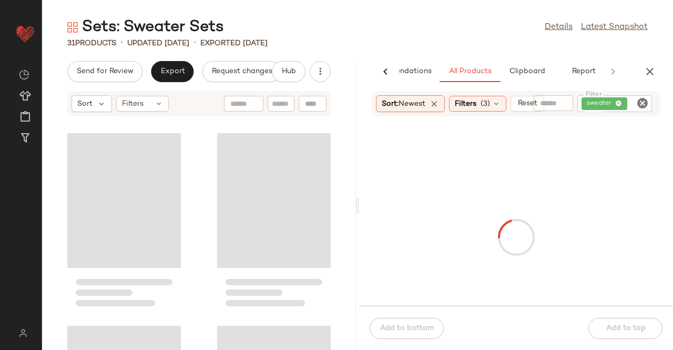
scroll to position [0, 66]
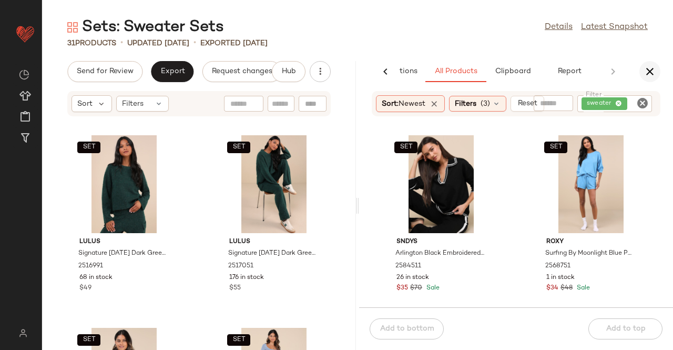
click at [654, 77] on icon "button" at bounding box center [650, 71] width 13 height 13
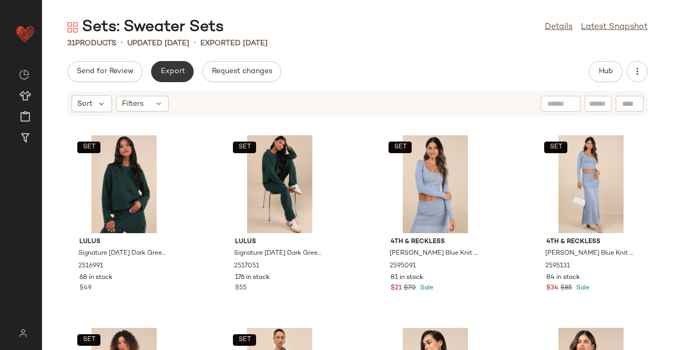
click at [179, 75] on span "Export" at bounding box center [172, 71] width 25 height 8
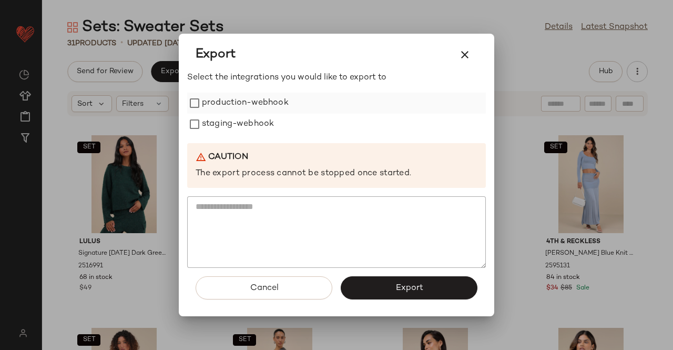
click at [229, 98] on label "production-webhook" at bounding box center [245, 103] width 87 height 21
click at [239, 116] on label "staging-webhook" at bounding box center [238, 124] width 72 height 21
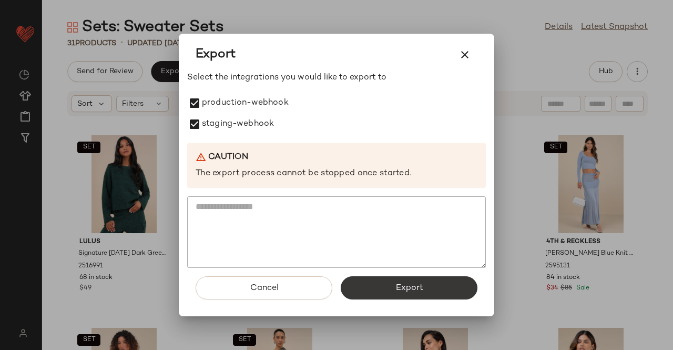
click at [424, 280] on button "Export" at bounding box center [409, 287] width 137 height 23
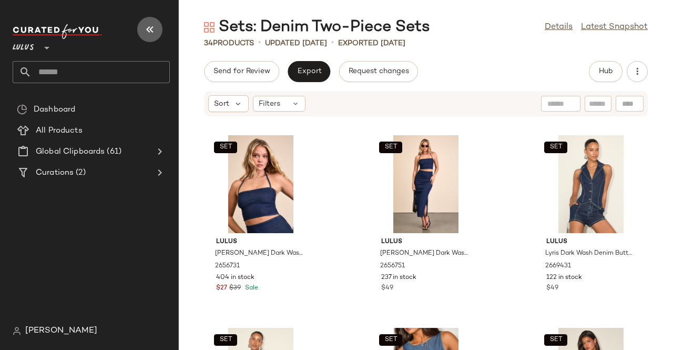
drag, startPoint x: 143, startPoint y: 21, endPoint x: 150, endPoint y: 21, distance: 7.4
click at [143, 21] on button "button" at bounding box center [149, 29] width 25 height 25
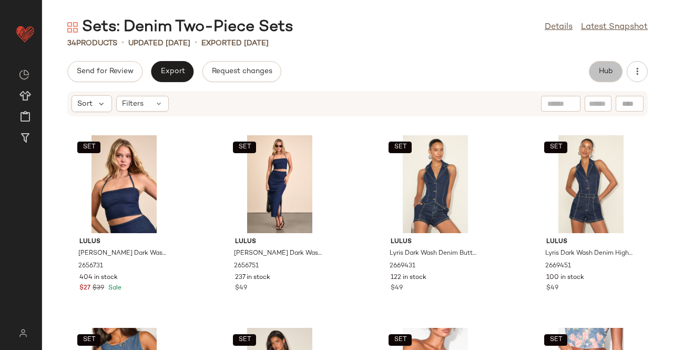
click at [608, 70] on span "Hub" at bounding box center [605, 71] width 15 height 8
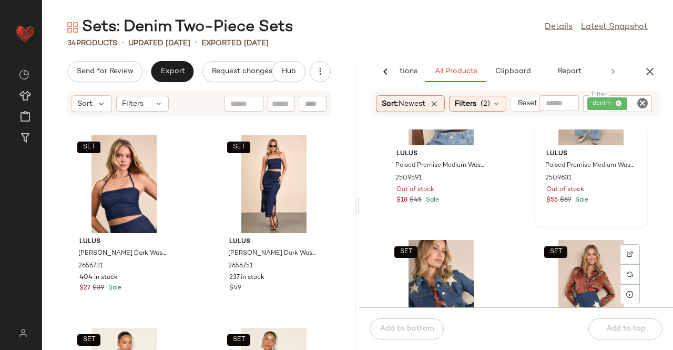
scroll to position [576, 0]
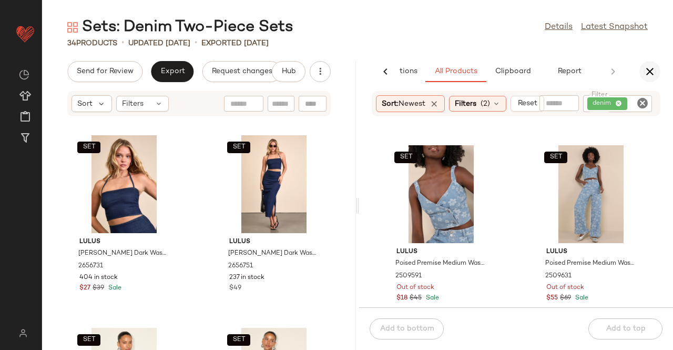
click at [650, 75] on icon "button" at bounding box center [650, 71] width 13 height 13
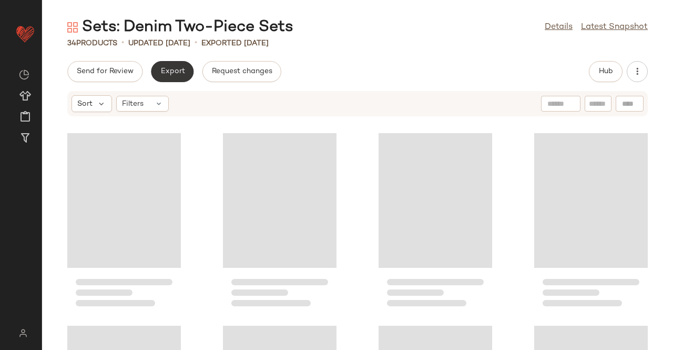
click at [176, 71] on span "Export" at bounding box center [172, 71] width 25 height 8
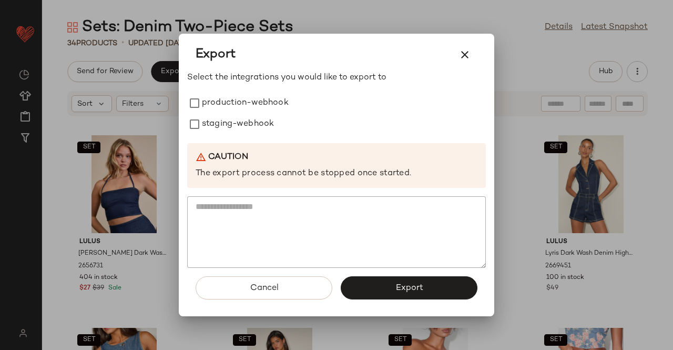
click at [281, 111] on label "production-webhook" at bounding box center [245, 103] width 87 height 21
drag, startPoint x: 259, startPoint y: 120, endPoint x: 407, endPoint y: 258, distance: 202.4
click at [259, 120] on label "staging-webhook" at bounding box center [238, 124] width 72 height 21
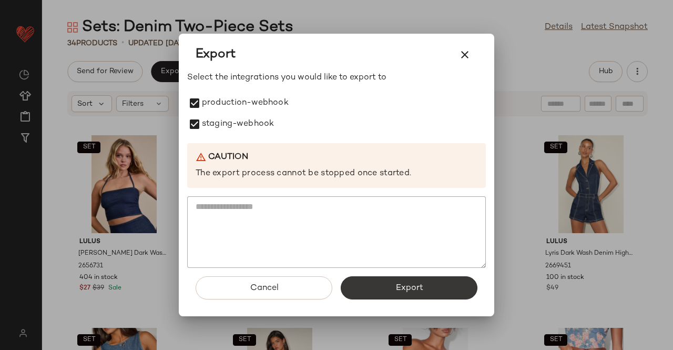
click at [439, 291] on button "Export" at bounding box center [409, 287] width 137 height 23
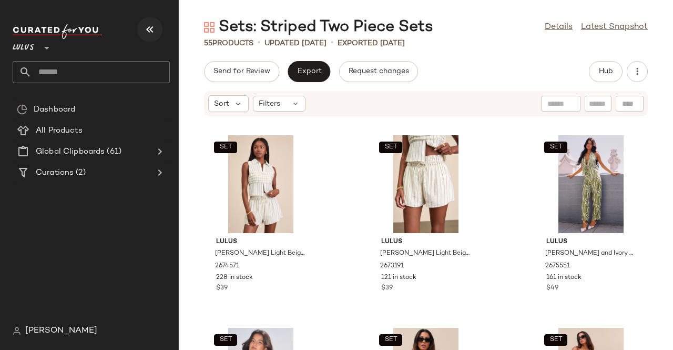
click at [153, 23] on icon "button" at bounding box center [150, 29] width 13 height 13
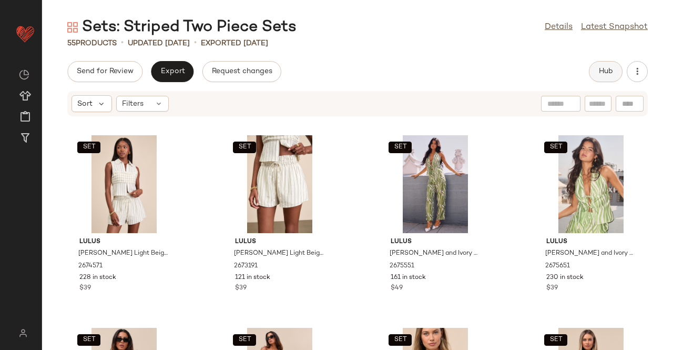
click at [607, 69] on span "Hub" at bounding box center [605, 71] width 15 height 8
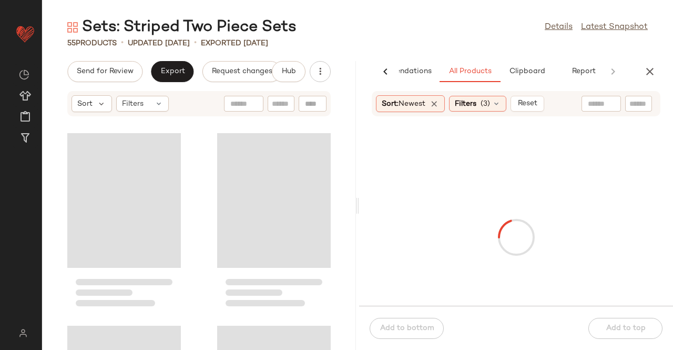
scroll to position [0, 66]
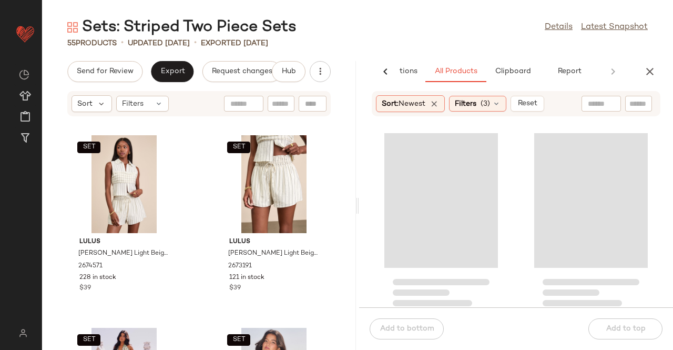
click at [625, 103] on div at bounding box center [638, 104] width 27 height 16
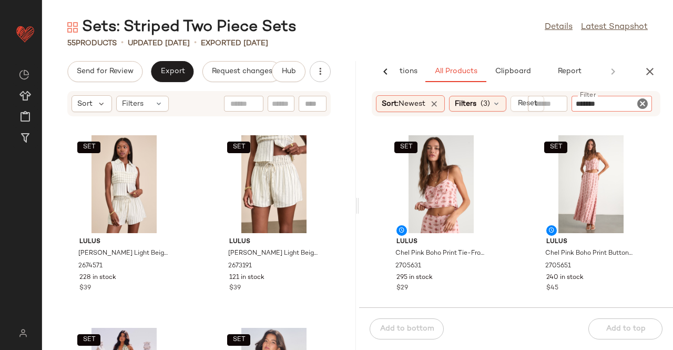
type input "********"
type input "*******"
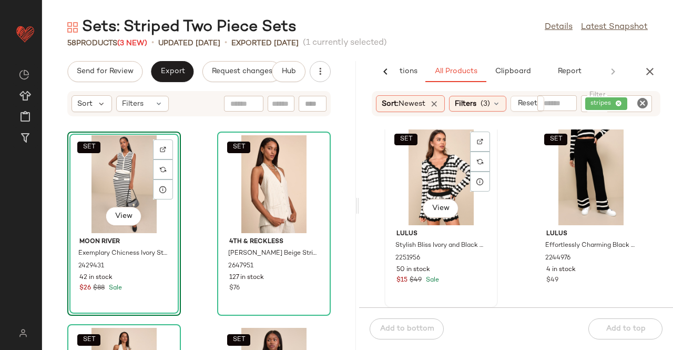
scroll to position [977, 0]
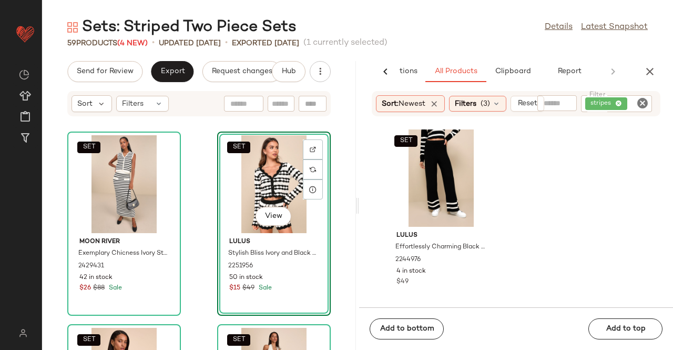
click at [664, 69] on div "AI Recommendations All Products Clipboard Report" at bounding box center [516, 71] width 314 height 21
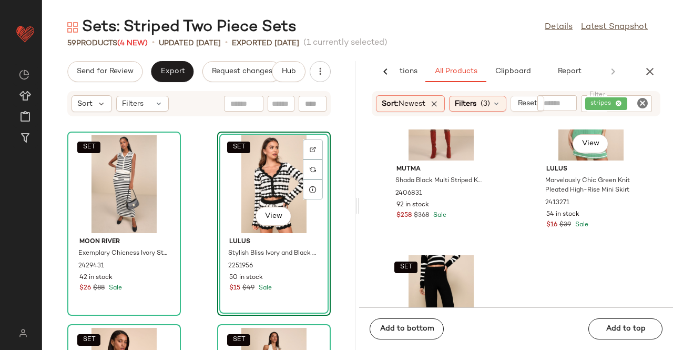
scroll to position [819, 0]
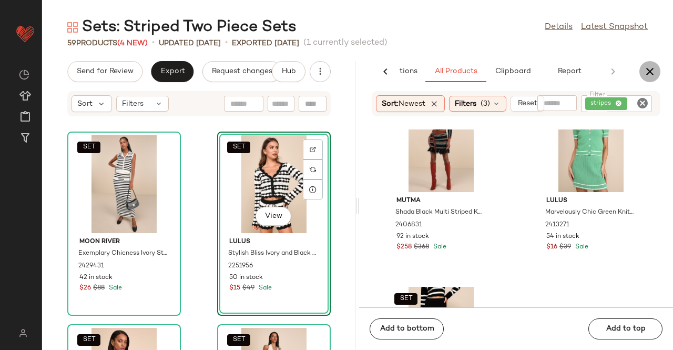
click at [653, 65] on icon "button" at bounding box center [650, 71] width 13 height 13
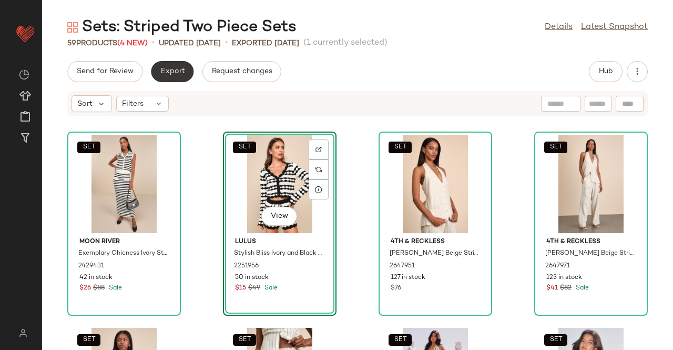
click at [180, 73] on span "Export" at bounding box center [172, 71] width 25 height 8
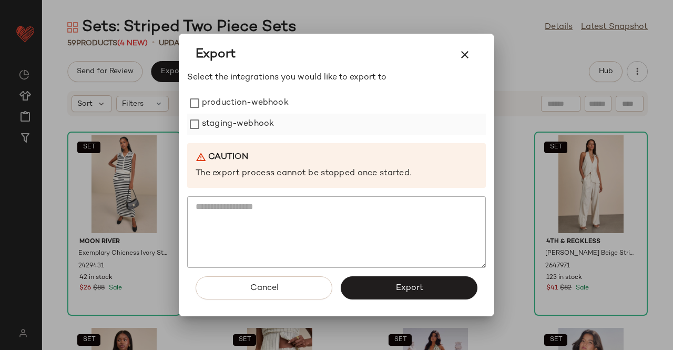
drag, startPoint x: 266, startPoint y: 104, endPoint x: 262, endPoint y: 116, distance: 12.8
click at [265, 105] on label "production-webhook" at bounding box center [245, 103] width 87 height 21
drag, startPoint x: 262, startPoint y: 116, endPoint x: 355, endPoint y: 195, distance: 122.0
click at [265, 118] on label "staging-webhook" at bounding box center [238, 124] width 72 height 21
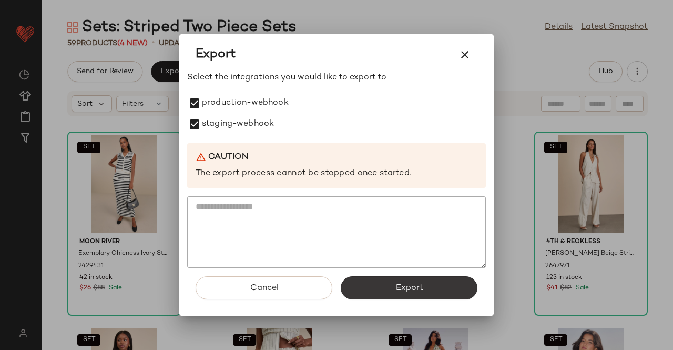
drag, startPoint x: 411, startPoint y: 273, endPoint x: 410, endPoint y: 279, distance: 5.3
click at [410, 278] on div "Cancel Export" at bounding box center [336, 292] width 299 height 48
click at [411, 279] on button "Export" at bounding box center [409, 287] width 137 height 23
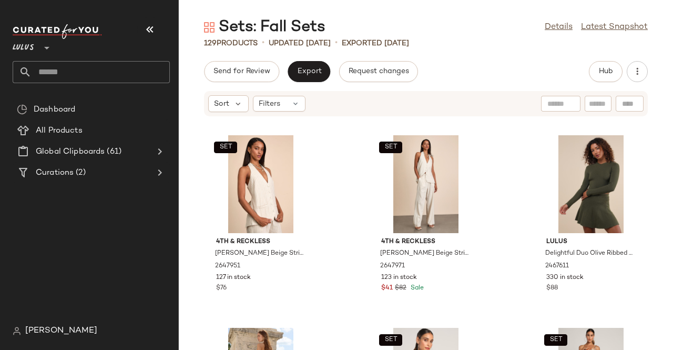
drag, startPoint x: 152, startPoint y: 23, endPoint x: 289, endPoint y: 30, distance: 136.4
click at [152, 23] on icon "button" at bounding box center [150, 29] width 13 height 13
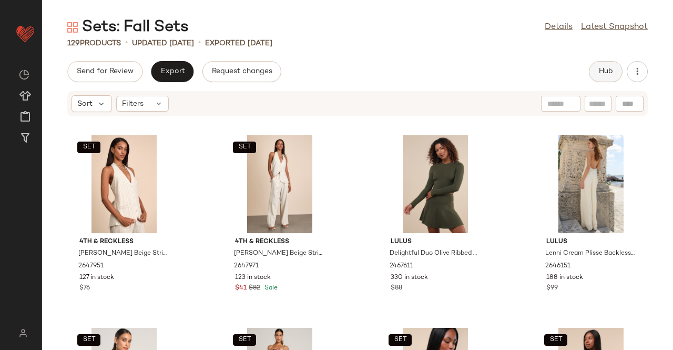
click at [608, 68] on span "Hub" at bounding box center [605, 71] width 15 height 8
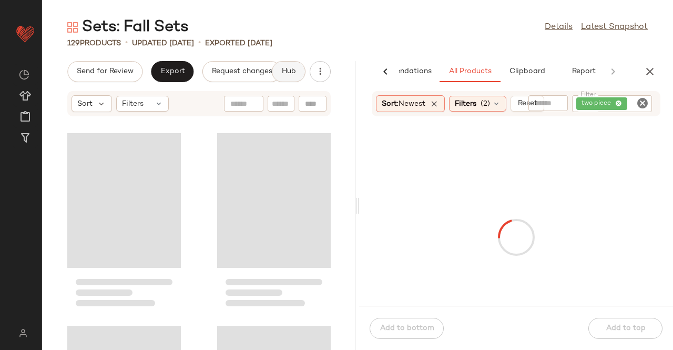
scroll to position [0, 66]
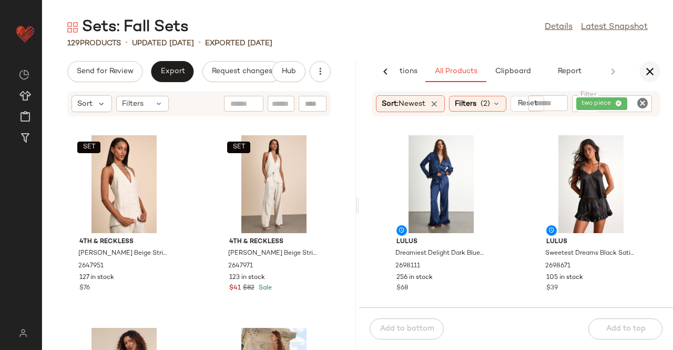
click at [645, 65] on icon "button" at bounding box center [650, 71] width 13 height 13
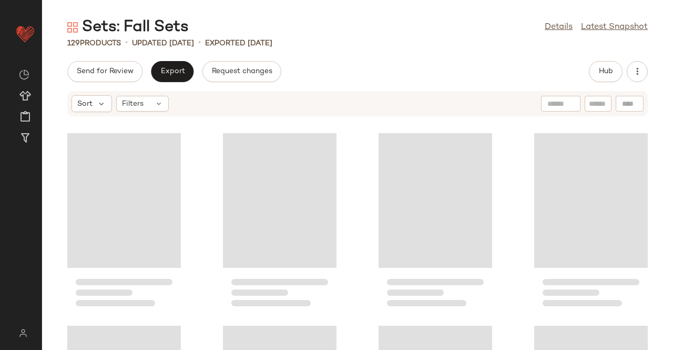
click at [191, 65] on div "Send for Review Export Request changes" at bounding box center [174, 71] width 214 height 21
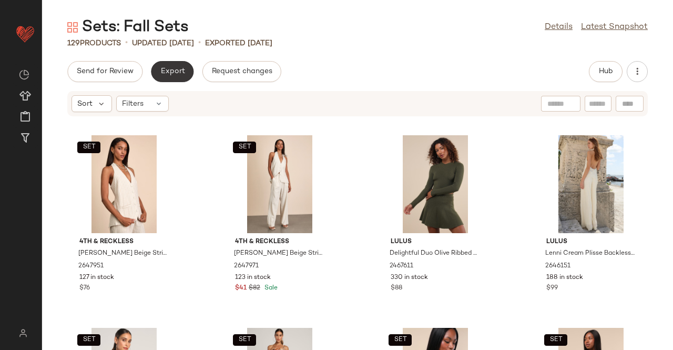
click at [189, 70] on button "Export" at bounding box center [172, 71] width 43 height 21
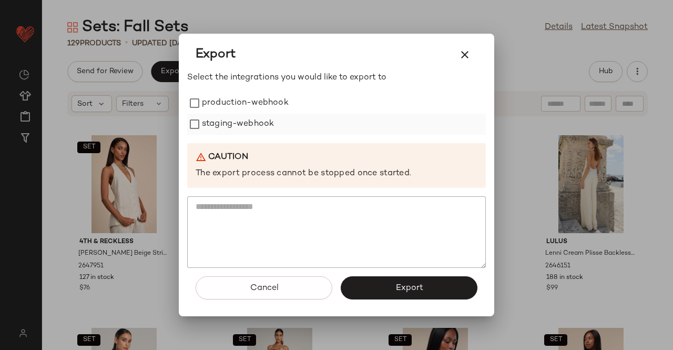
click at [249, 105] on label "production-webhook" at bounding box center [245, 103] width 87 height 21
click at [247, 123] on label "staging-webhook" at bounding box center [238, 124] width 72 height 21
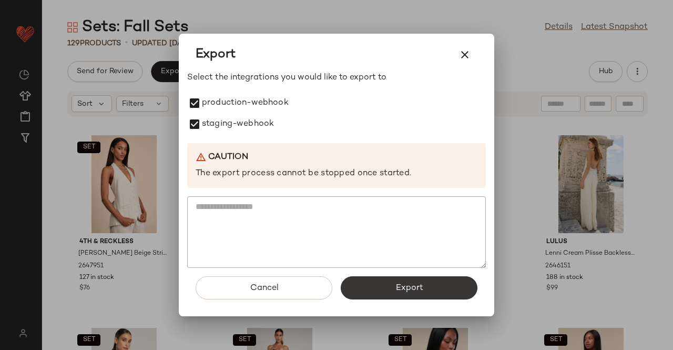
click at [460, 293] on button "Export" at bounding box center [409, 287] width 137 height 23
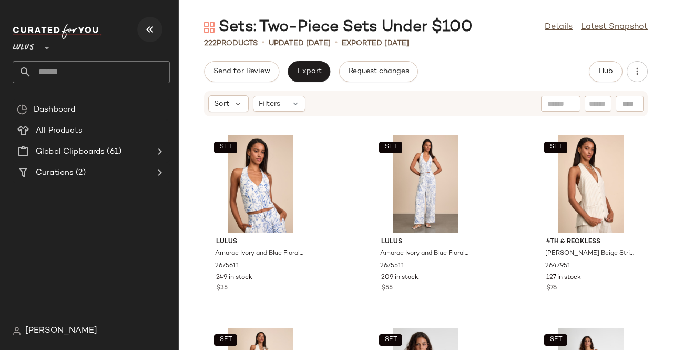
click at [151, 28] on icon "button" at bounding box center [150, 29] width 13 height 13
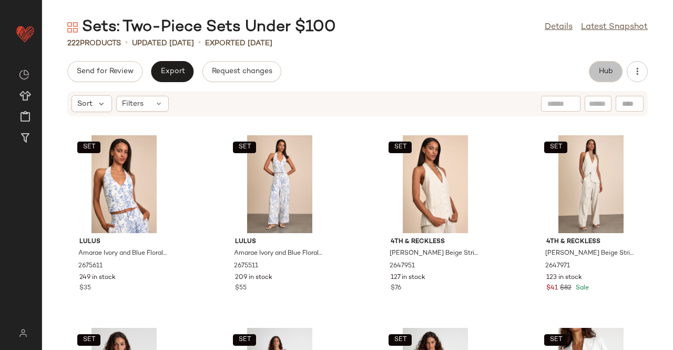
click at [593, 73] on button "Hub" at bounding box center [606, 71] width 34 height 21
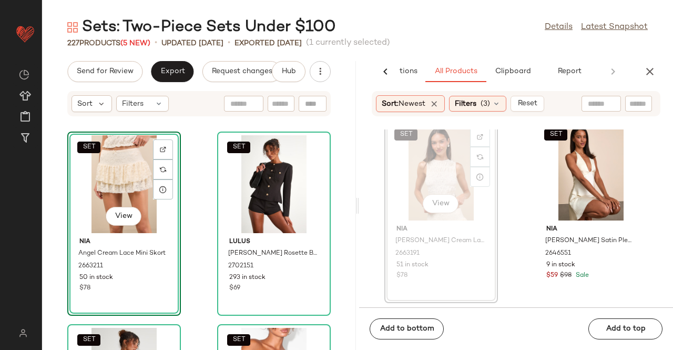
scroll to position [204, 0]
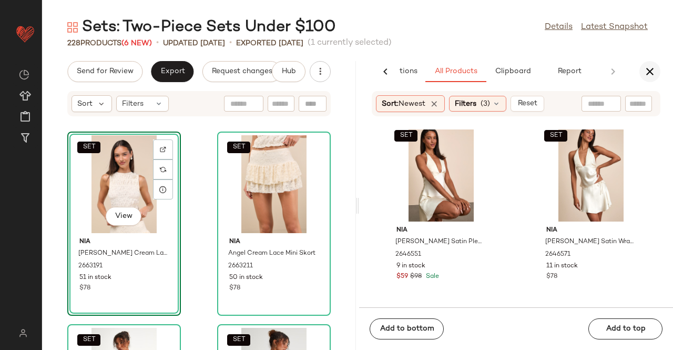
click at [651, 74] on icon "button" at bounding box center [650, 71] width 13 height 13
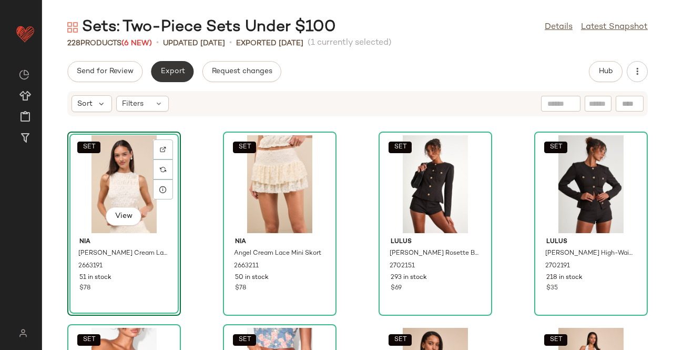
click at [181, 76] on span "Export" at bounding box center [172, 71] width 25 height 8
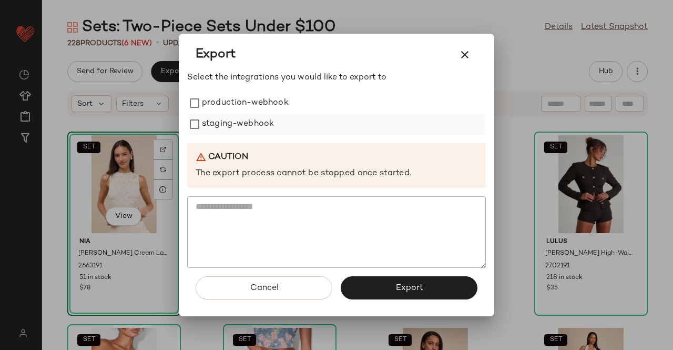
drag, startPoint x: 270, startPoint y: 107, endPoint x: 257, endPoint y: 117, distance: 16.8
click at [270, 107] on label "production-webhook" at bounding box center [245, 103] width 87 height 21
drag, startPoint x: 257, startPoint y: 118, endPoint x: 350, endPoint y: 222, distance: 140.0
click at [259, 120] on label "staging-webhook" at bounding box center [238, 124] width 72 height 21
click at [403, 288] on span "Export" at bounding box center [409, 288] width 28 height 10
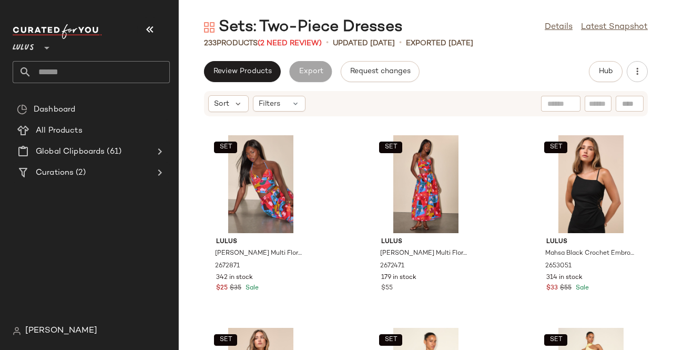
click at [151, 32] on icon "button" at bounding box center [150, 29] width 13 height 13
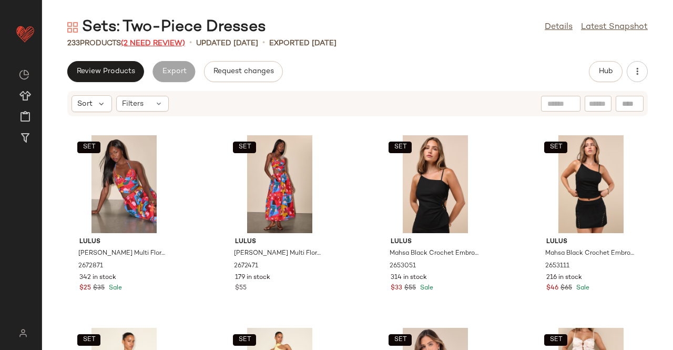
click at [163, 42] on span "(2 Need Review)" at bounding box center [153, 43] width 64 height 8
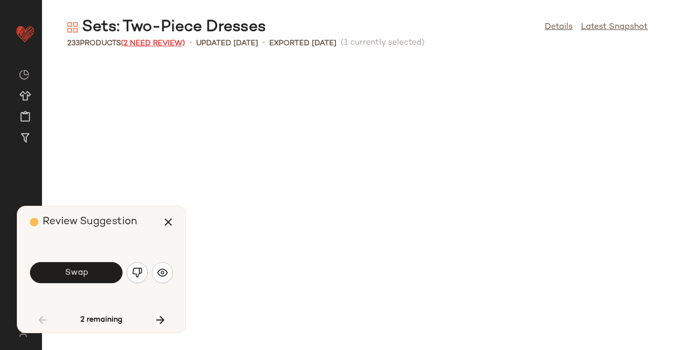
scroll to position [393, 0]
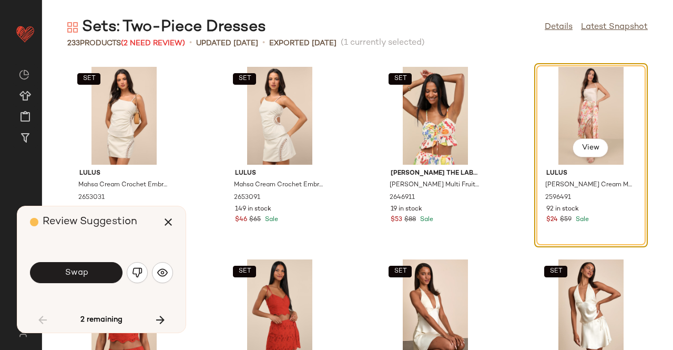
click at [145, 275] on button "button" at bounding box center [137, 272] width 21 height 21
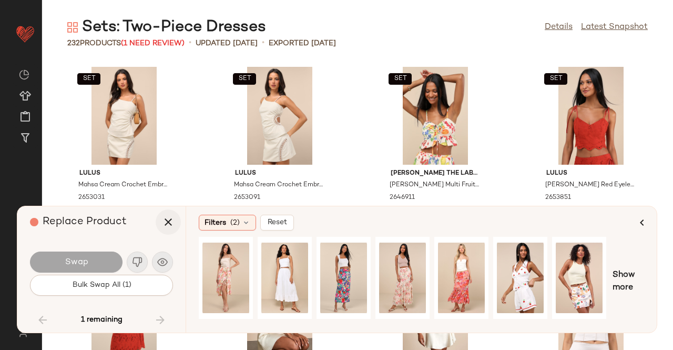
click at [165, 224] on icon "button" at bounding box center [168, 222] width 13 height 13
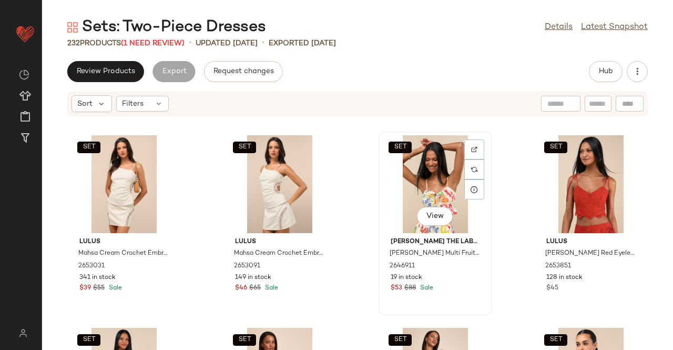
click at [442, 171] on div "SET View" at bounding box center [435, 184] width 106 height 98
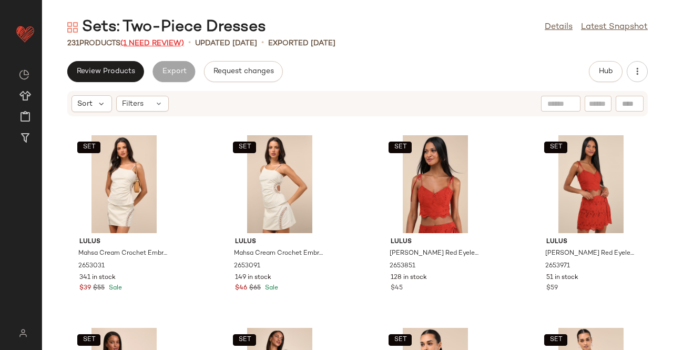
click at [170, 43] on span "(1 Need Review)" at bounding box center [152, 43] width 64 height 8
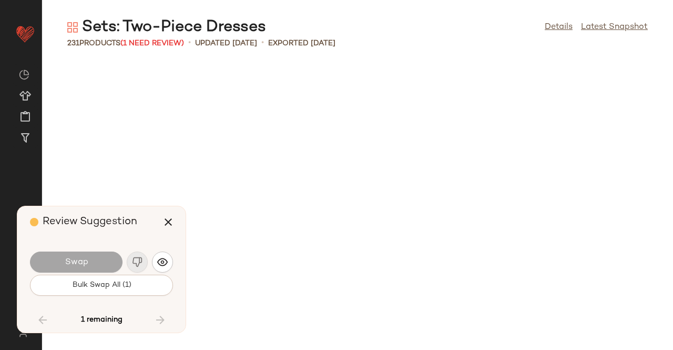
scroll to position [6736, 0]
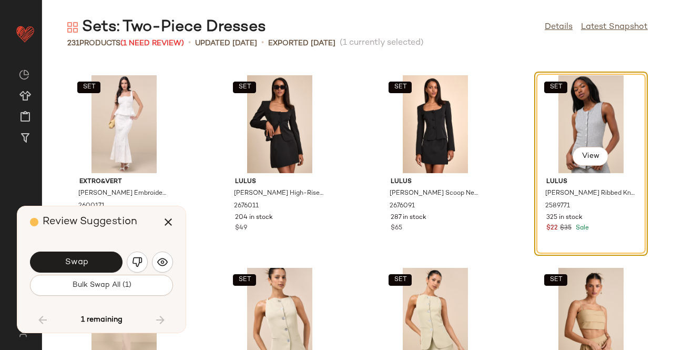
click at [137, 264] on img "button" at bounding box center [137, 262] width 11 height 11
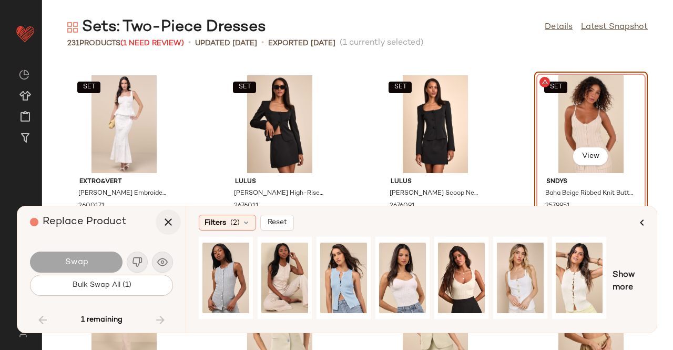
click at [163, 226] on icon "button" at bounding box center [168, 222] width 13 height 13
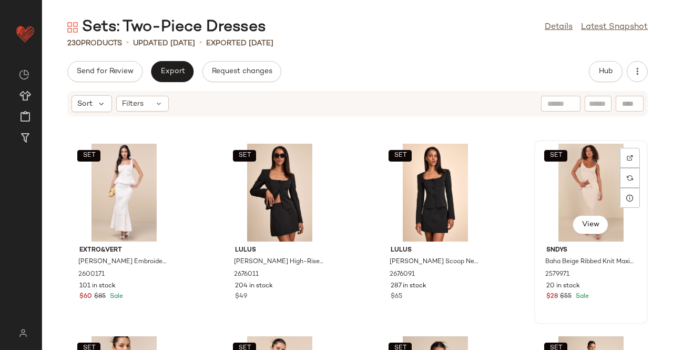
click at [583, 184] on div "SET View" at bounding box center [591, 193] width 106 height 98
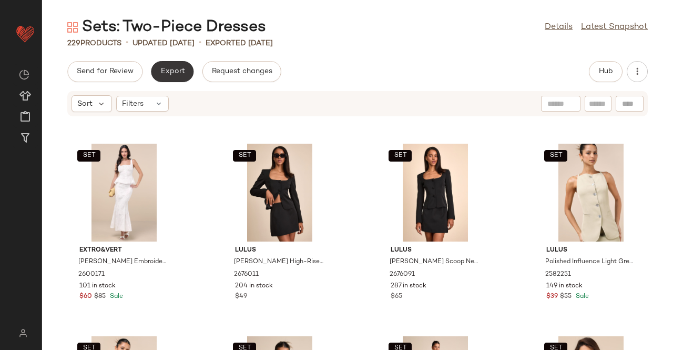
click at [162, 66] on button "Export" at bounding box center [172, 71] width 43 height 21
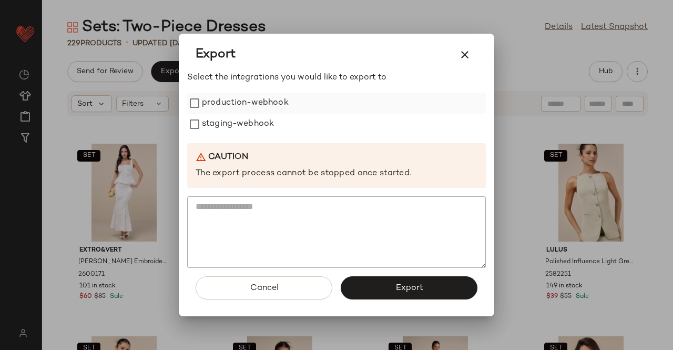
click at [232, 101] on label "production-webhook" at bounding box center [245, 103] width 87 height 21
click at [232, 121] on label "staging-webhook" at bounding box center [238, 124] width 72 height 21
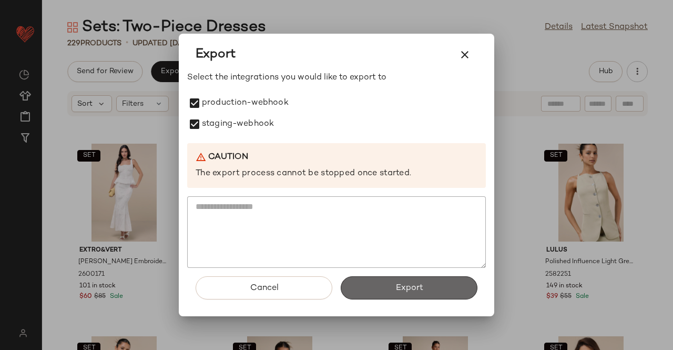
click at [432, 292] on button "Export" at bounding box center [409, 287] width 137 height 23
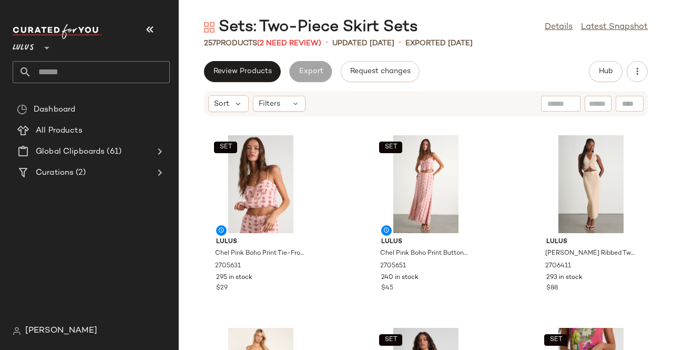
click at [143, 28] on button "button" at bounding box center [149, 29] width 25 height 25
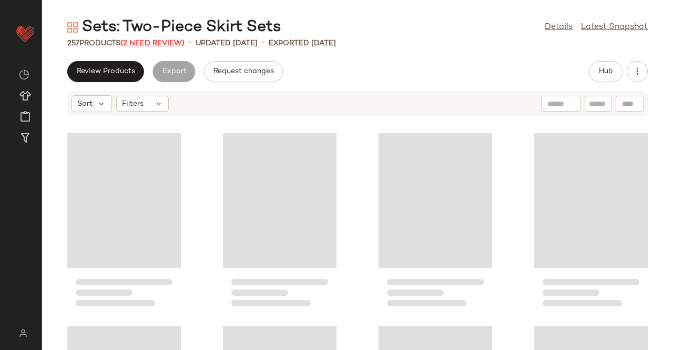
click at [163, 40] on span "(2 Need Review)" at bounding box center [152, 43] width 64 height 8
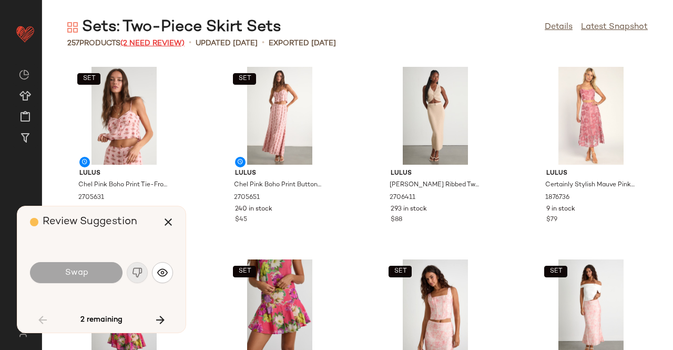
scroll to position [1540, 0]
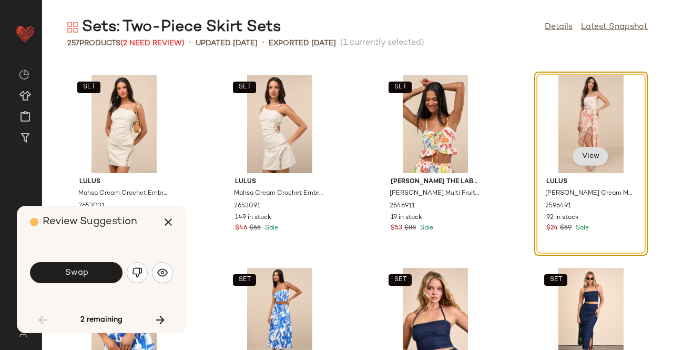
click at [593, 157] on button "View" at bounding box center [591, 156] width 36 height 19
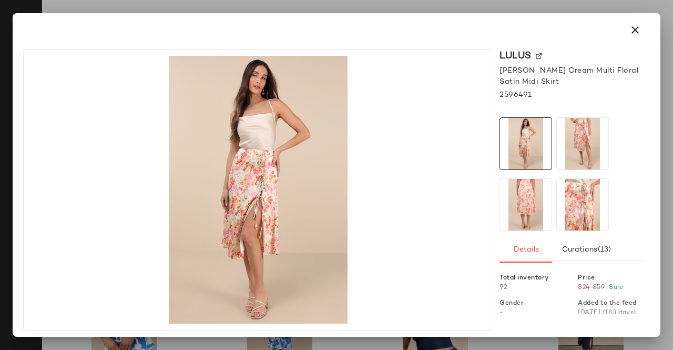
drag, startPoint x: 637, startPoint y: 24, endPoint x: 633, endPoint y: 29, distance: 6.7
click at [636, 24] on icon "button" at bounding box center [635, 30] width 13 height 13
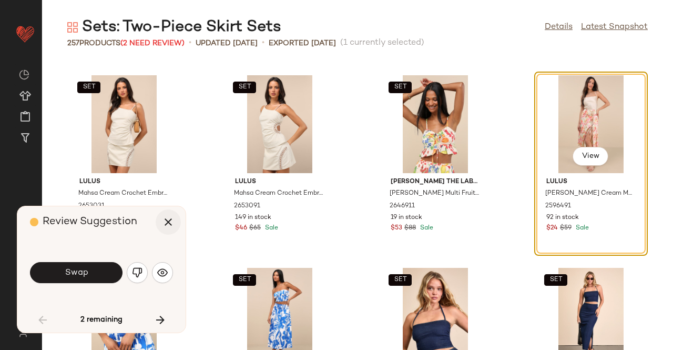
click at [170, 225] on icon "button" at bounding box center [168, 222] width 13 height 13
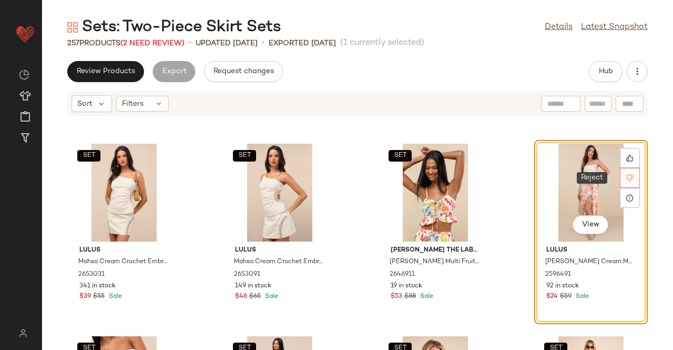
click at [620, 182] on div at bounding box center [630, 178] width 20 height 20
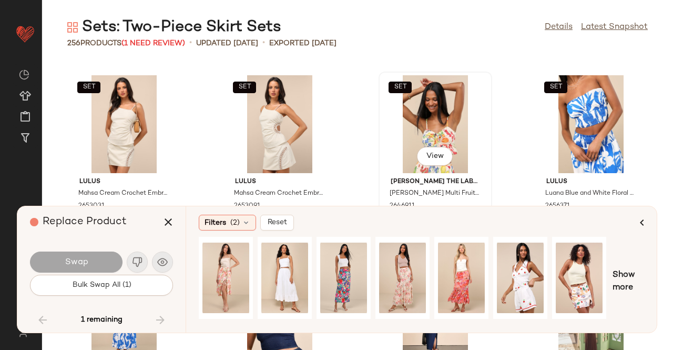
click at [412, 135] on div "SET View" at bounding box center [435, 124] width 106 height 98
click at [160, 221] on button "button" at bounding box center [168, 221] width 25 height 25
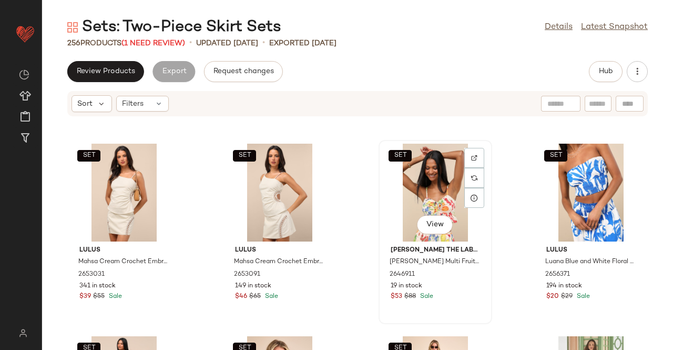
click at [408, 194] on div "SET View" at bounding box center [435, 193] width 106 height 98
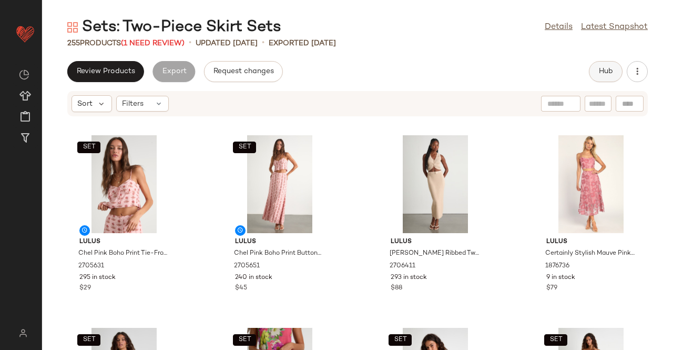
click at [604, 77] on button "Hub" at bounding box center [606, 71] width 34 height 21
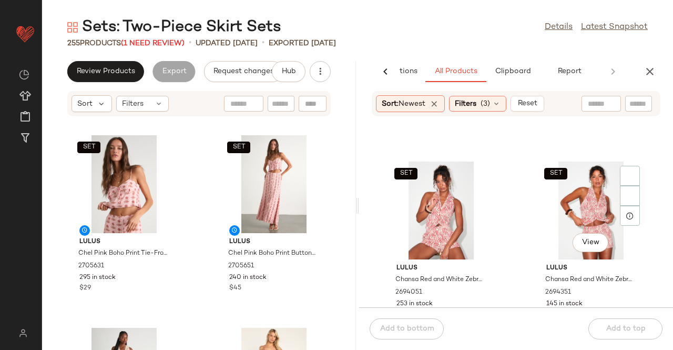
scroll to position [692, 0]
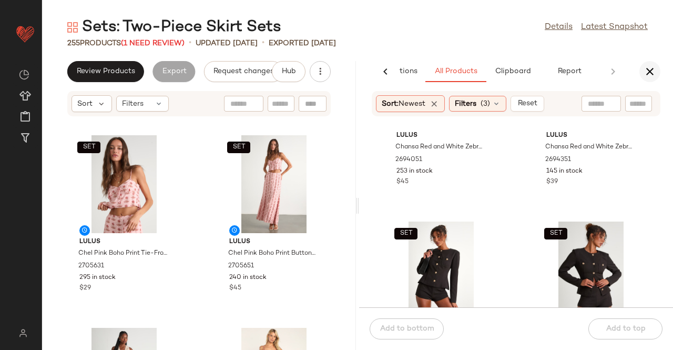
click at [650, 77] on icon "button" at bounding box center [650, 71] width 13 height 13
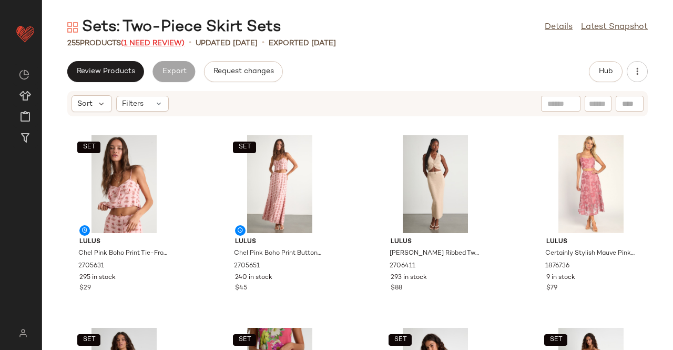
click at [163, 41] on span "(1 Need Review)" at bounding box center [153, 43] width 64 height 8
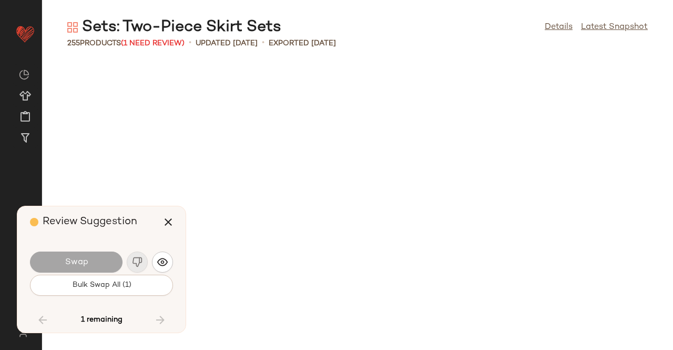
scroll to position [4811, 0]
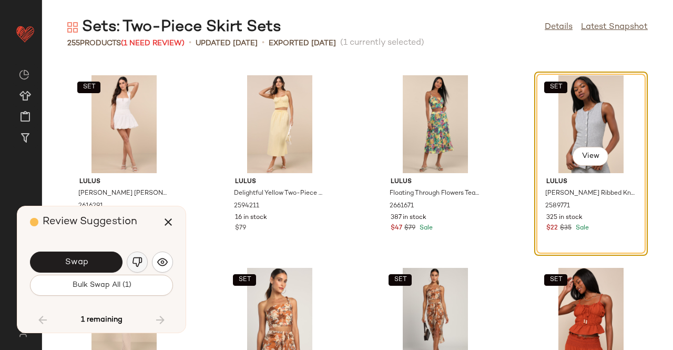
click at [137, 263] on img "button" at bounding box center [137, 262] width 11 height 11
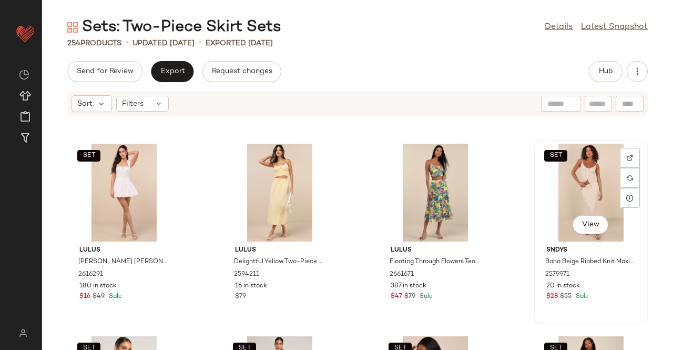
click at [598, 195] on div "SET View" at bounding box center [591, 193] width 106 height 98
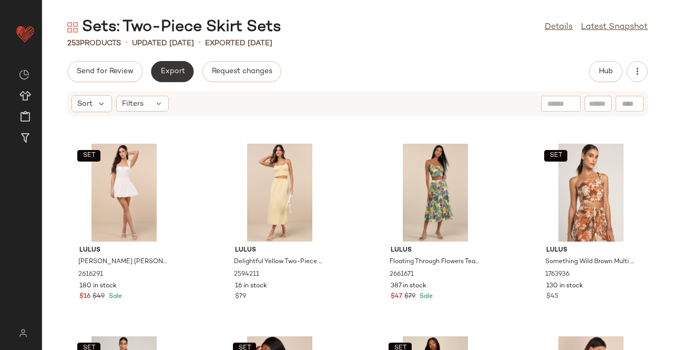
click at [186, 71] on button "Export" at bounding box center [172, 71] width 43 height 21
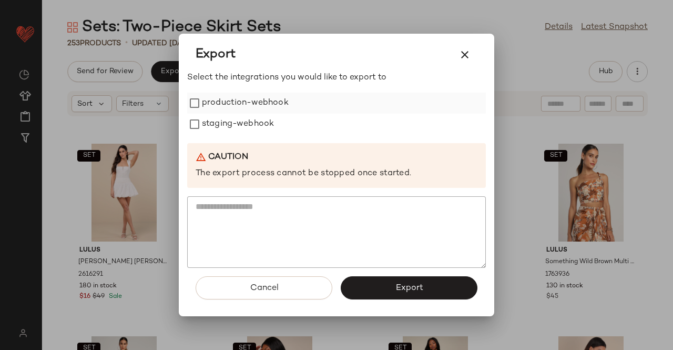
click at [237, 101] on label "production-webhook" at bounding box center [245, 103] width 87 height 21
click at [247, 126] on label "staging-webhook" at bounding box center [238, 124] width 72 height 21
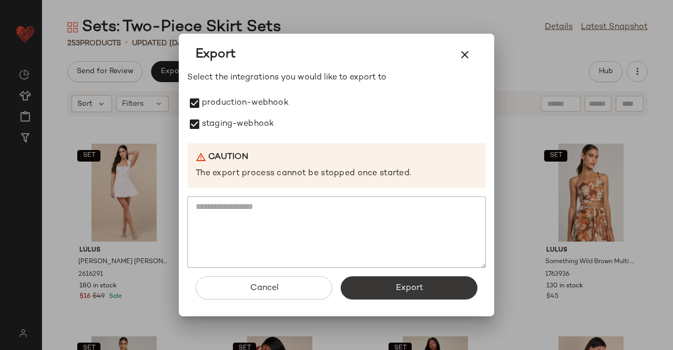
click at [444, 295] on button "Export" at bounding box center [409, 287] width 137 height 23
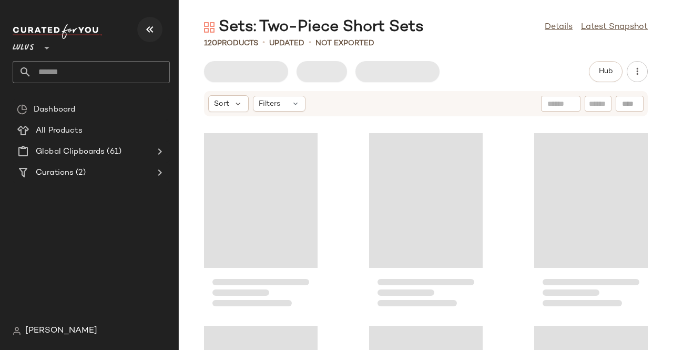
click at [142, 32] on button "button" at bounding box center [149, 29] width 25 height 25
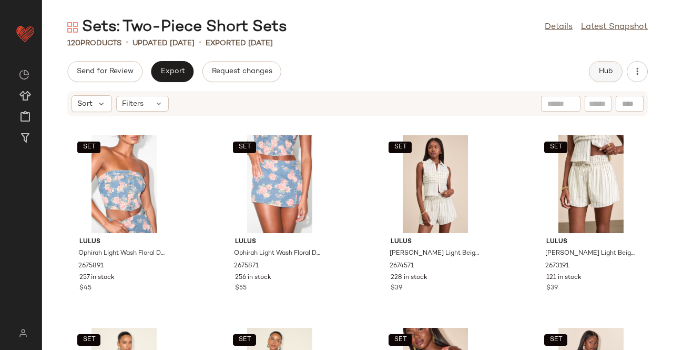
click at [599, 66] on button "Hub" at bounding box center [606, 71] width 34 height 21
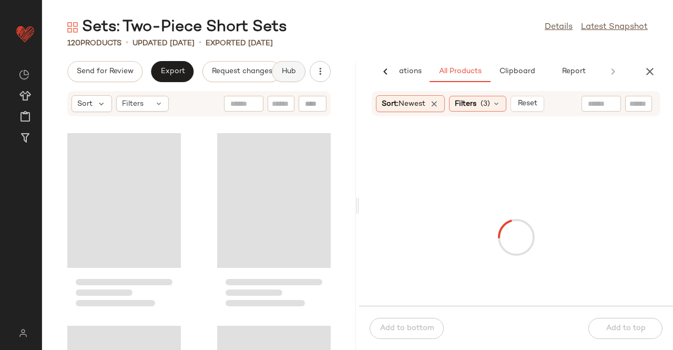
scroll to position [0, 66]
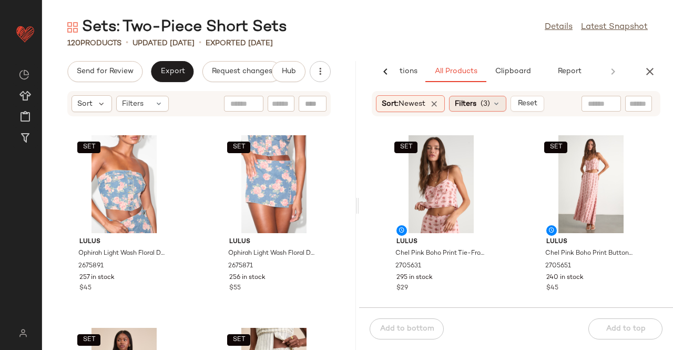
click at [469, 106] on span "Filters" at bounding box center [466, 103] width 22 height 11
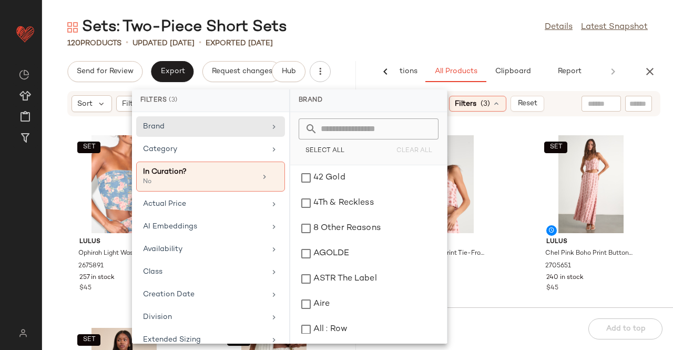
click at [471, 29] on div "Sets: Two-Piece Short Sets Details Latest Snapshot" at bounding box center [357, 27] width 631 height 21
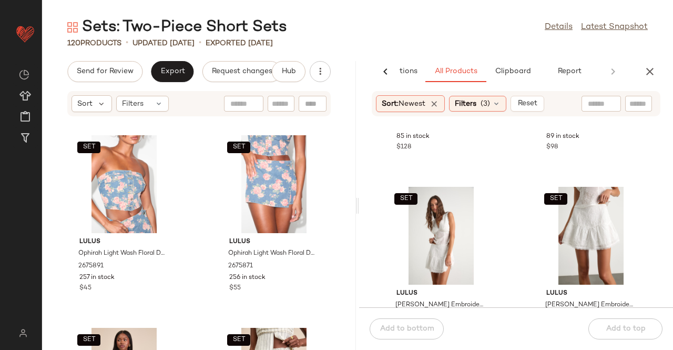
scroll to position [797, 0]
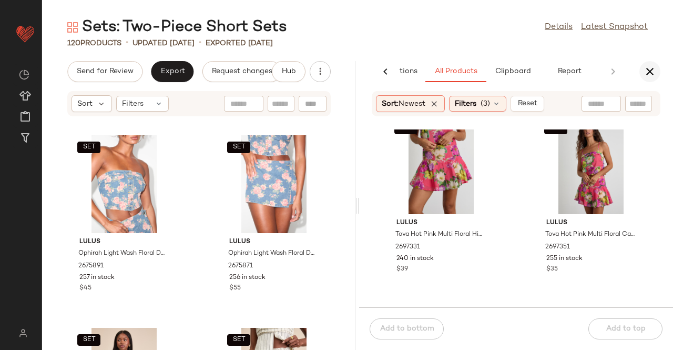
click at [645, 77] on icon "button" at bounding box center [650, 71] width 13 height 13
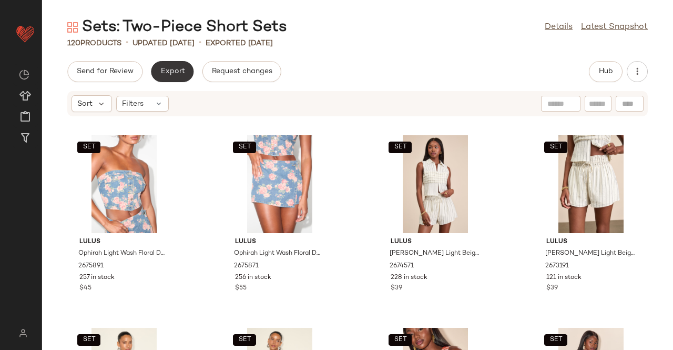
click at [174, 70] on span "Export" at bounding box center [172, 71] width 25 height 8
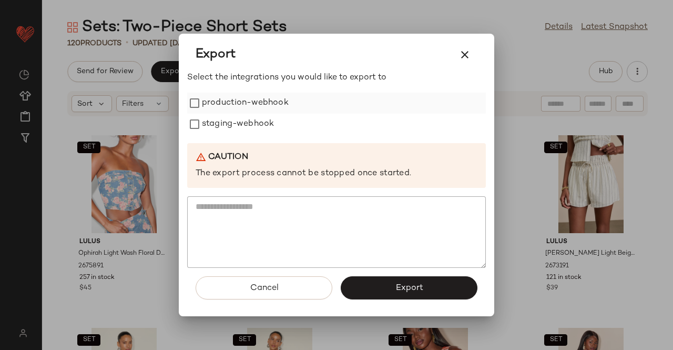
drag, startPoint x: 255, startPoint y: 100, endPoint x: 237, endPoint y: 123, distance: 28.4
click at [255, 100] on label "production-webhook" at bounding box center [245, 103] width 87 height 21
click at [238, 123] on label "staging-webhook" at bounding box center [238, 124] width 72 height 21
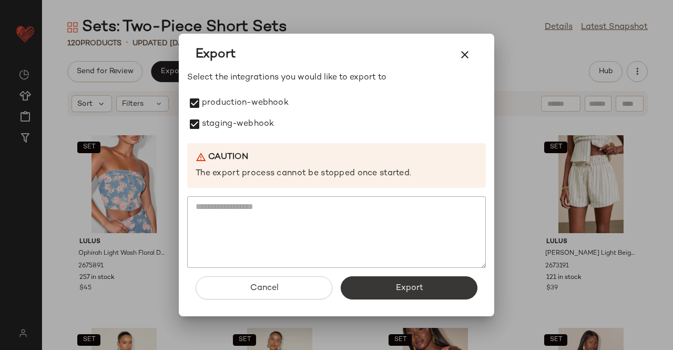
click at [390, 280] on button "Export" at bounding box center [409, 287] width 137 height 23
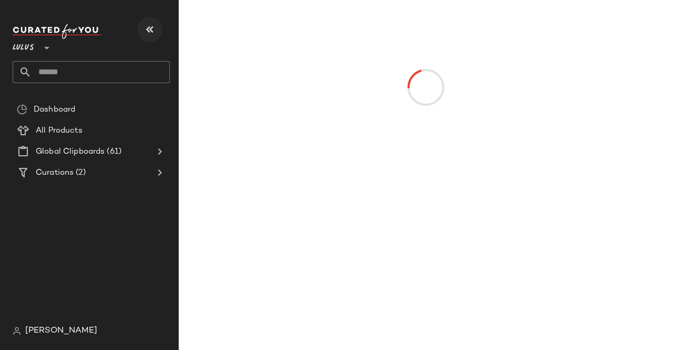
click at [155, 23] on icon "button" at bounding box center [150, 29] width 13 height 13
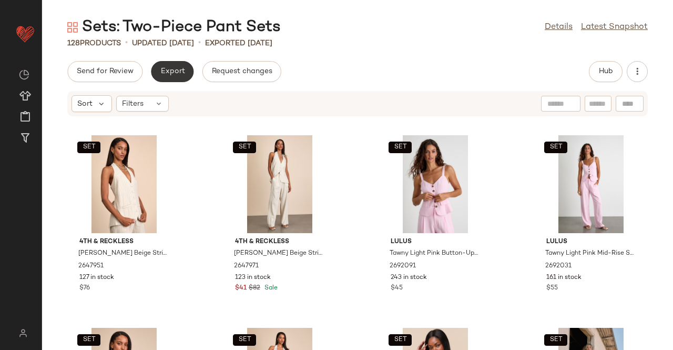
click at [179, 74] on span "Export" at bounding box center [172, 71] width 25 height 8
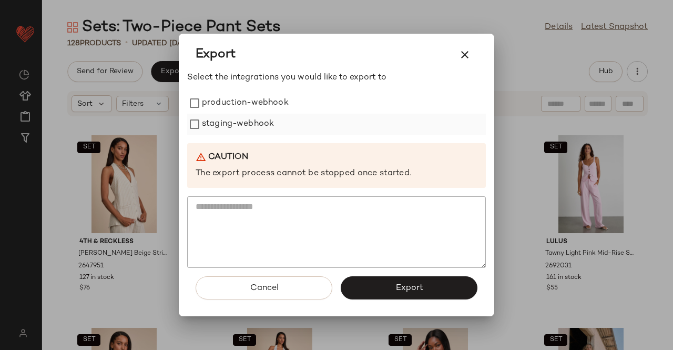
drag, startPoint x: 245, startPoint y: 100, endPoint x: 236, endPoint y: 130, distance: 30.9
click at [245, 102] on label "production-webhook" at bounding box center [245, 103] width 87 height 21
drag, startPoint x: 236, startPoint y: 130, endPoint x: 246, endPoint y: 135, distance: 11.5
click at [236, 130] on label "staging-webhook" at bounding box center [238, 124] width 72 height 21
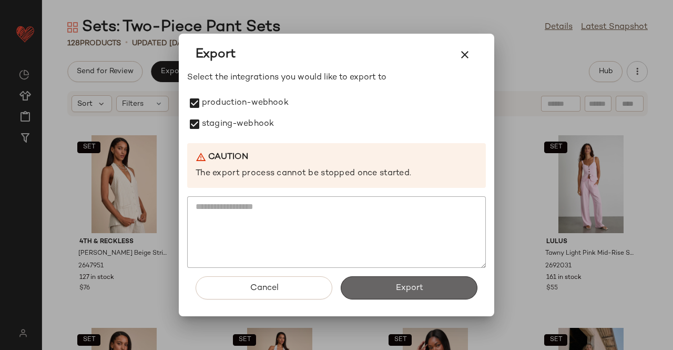
click at [381, 290] on button "Export" at bounding box center [409, 287] width 137 height 23
